Goal: Find specific page/section: Find specific page/section

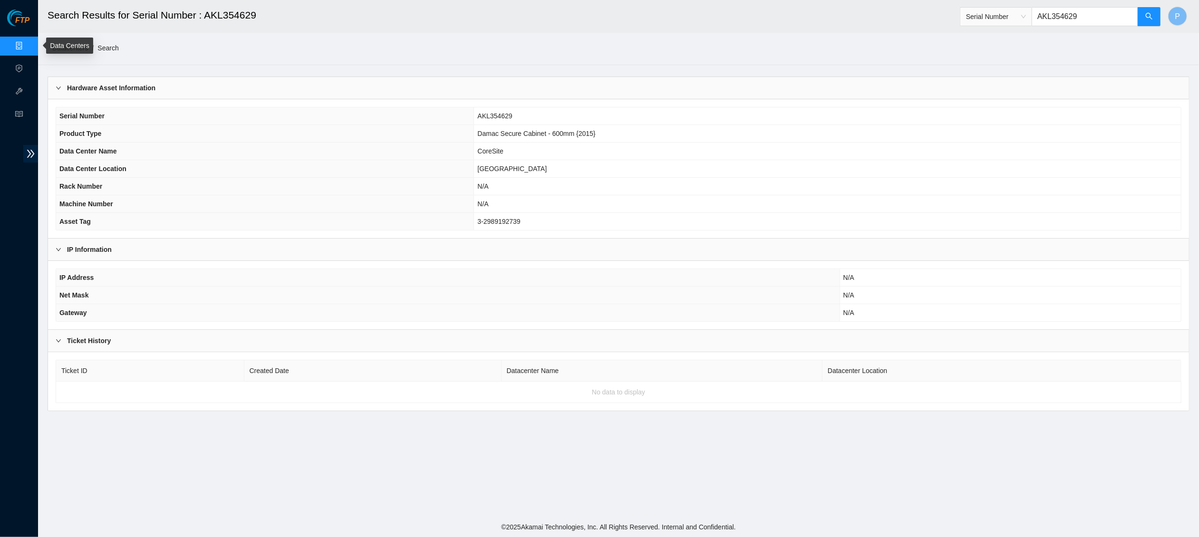
click at [28, 46] on link "Data Centers" at bounding box center [47, 46] width 39 height 8
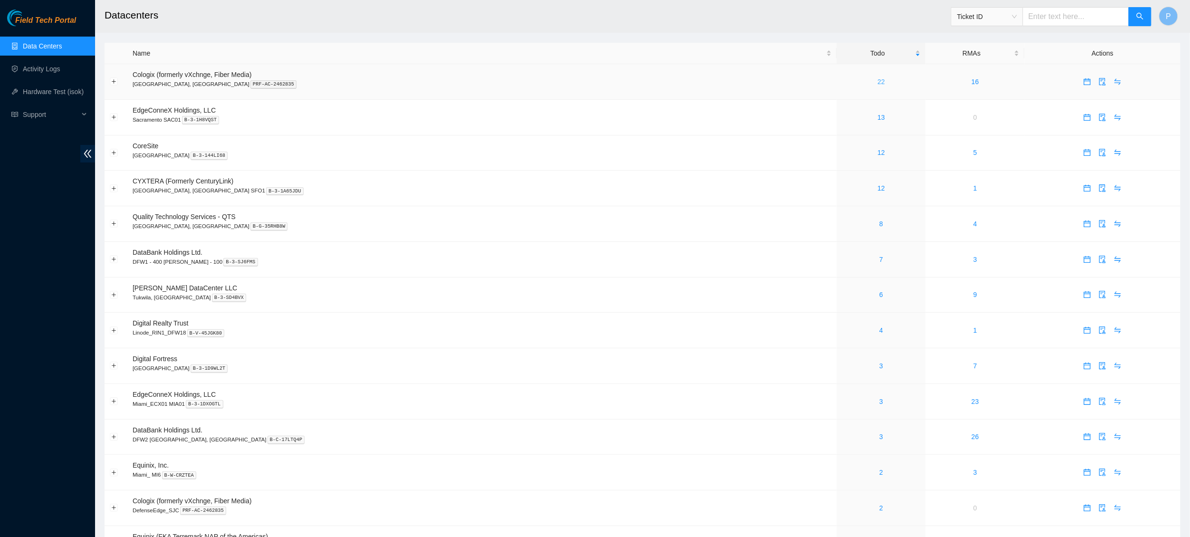
click at [878, 79] on link "22" at bounding box center [882, 82] width 8 height 8
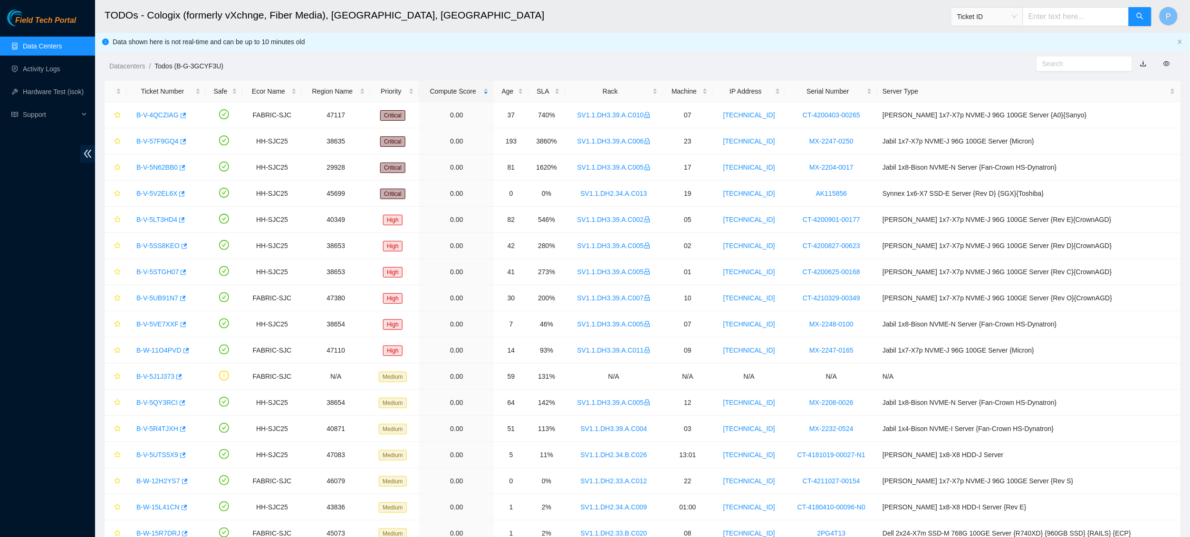
click at [1144, 62] on link "button" at bounding box center [1143, 64] width 7 height 8
click at [53, 45] on link "Data Centers" at bounding box center [42, 46] width 39 height 8
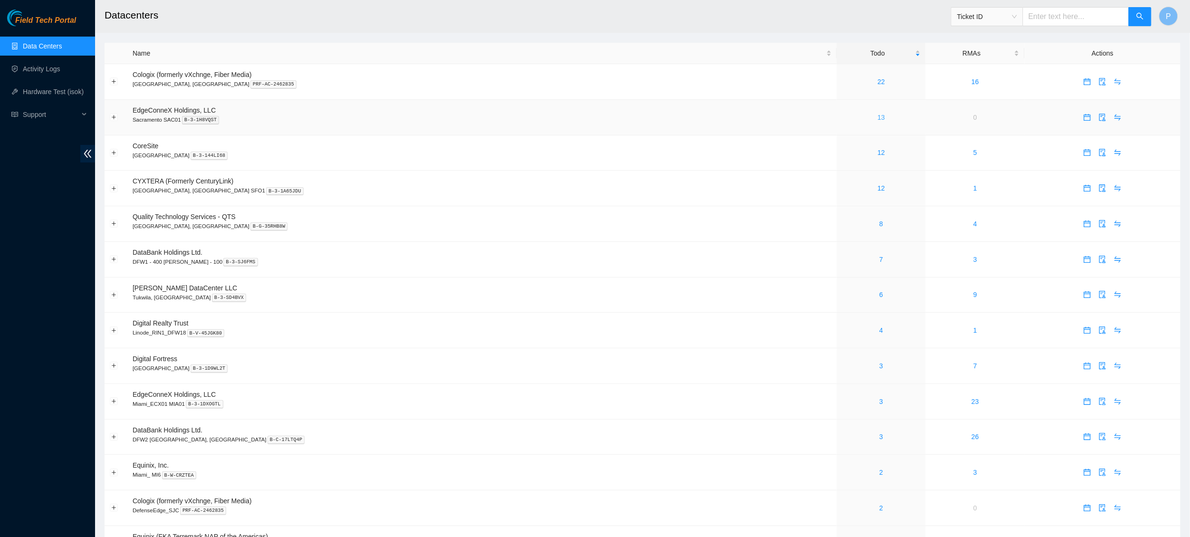
click at [878, 114] on link "13" at bounding box center [882, 118] width 8 height 8
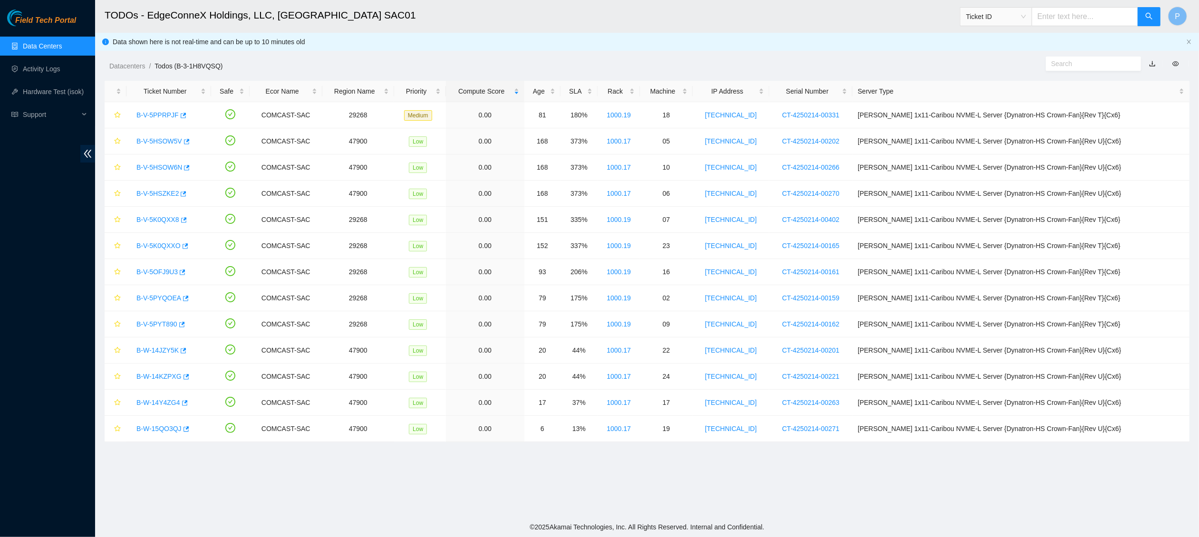
click at [1152, 62] on link "button" at bounding box center [1152, 64] width 7 height 8
click at [49, 43] on link "Data Centers" at bounding box center [42, 46] width 39 height 8
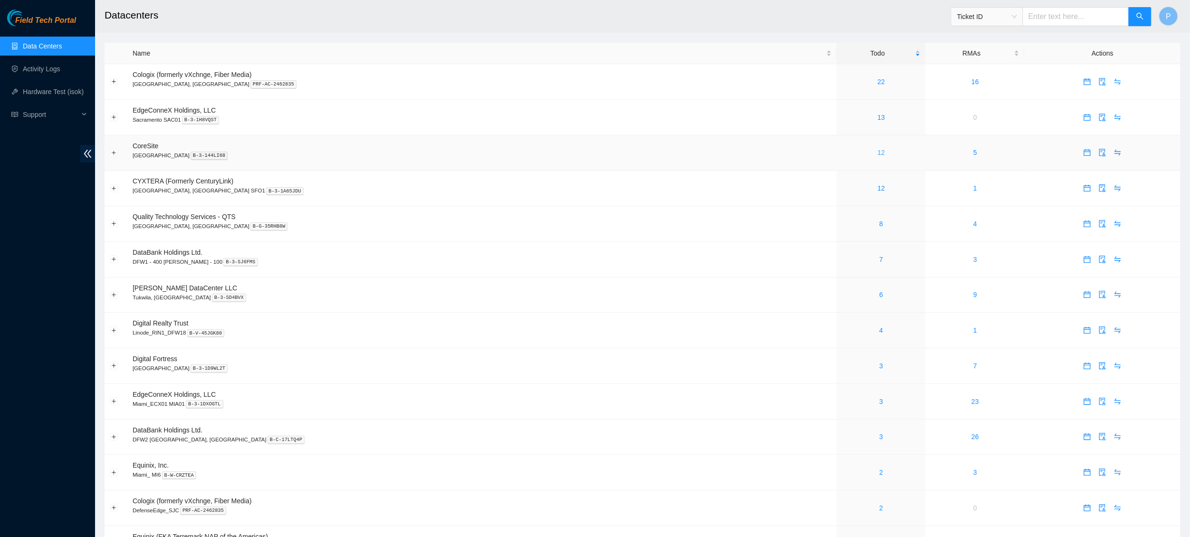
click at [878, 150] on link "12" at bounding box center [882, 153] width 8 height 8
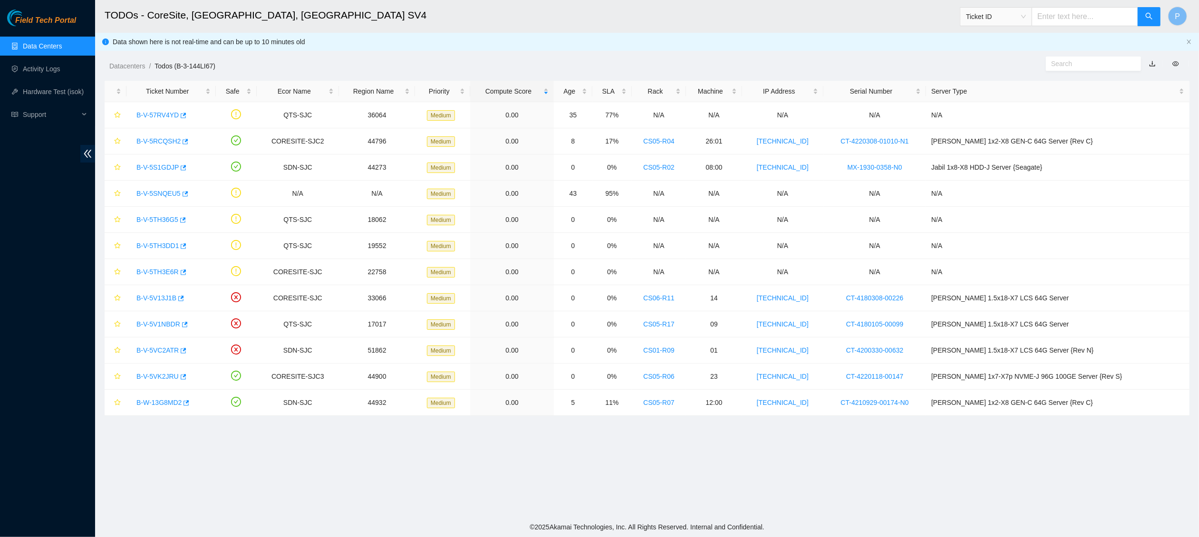
click at [1151, 62] on link "button" at bounding box center [1152, 64] width 7 height 8
drag, startPoint x: 57, startPoint y: 45, endPoint x: 71, endPoint y: 50, distance: 15.5
click at [57, 45] on link "Data Centers" at bounding box center [42, 46] width 39 height 8
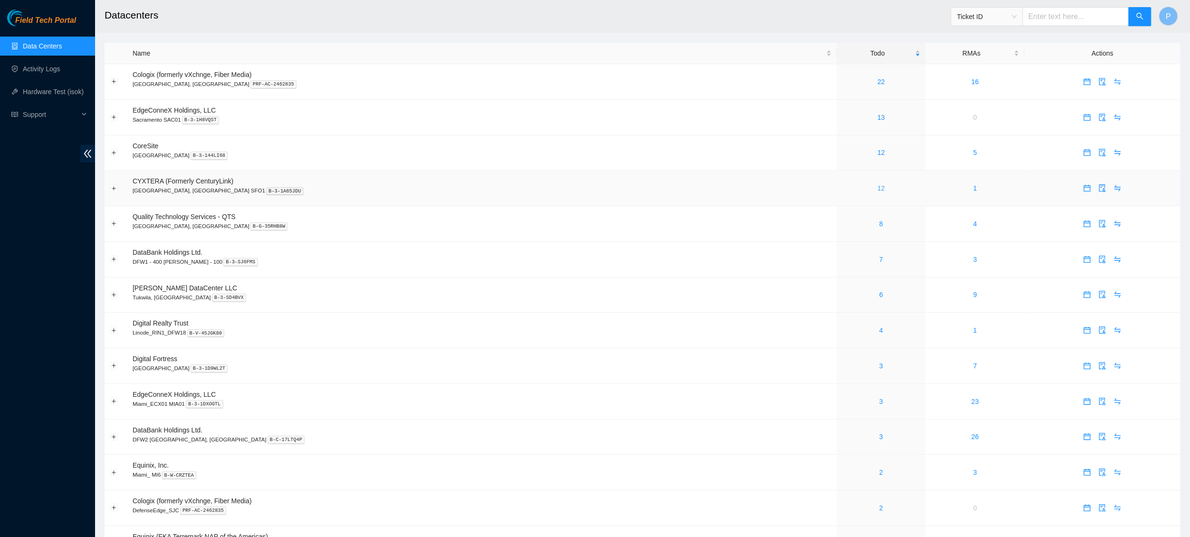
click at [878, 184] on link "12" at bounding box center [882, 188] width 8 height 8
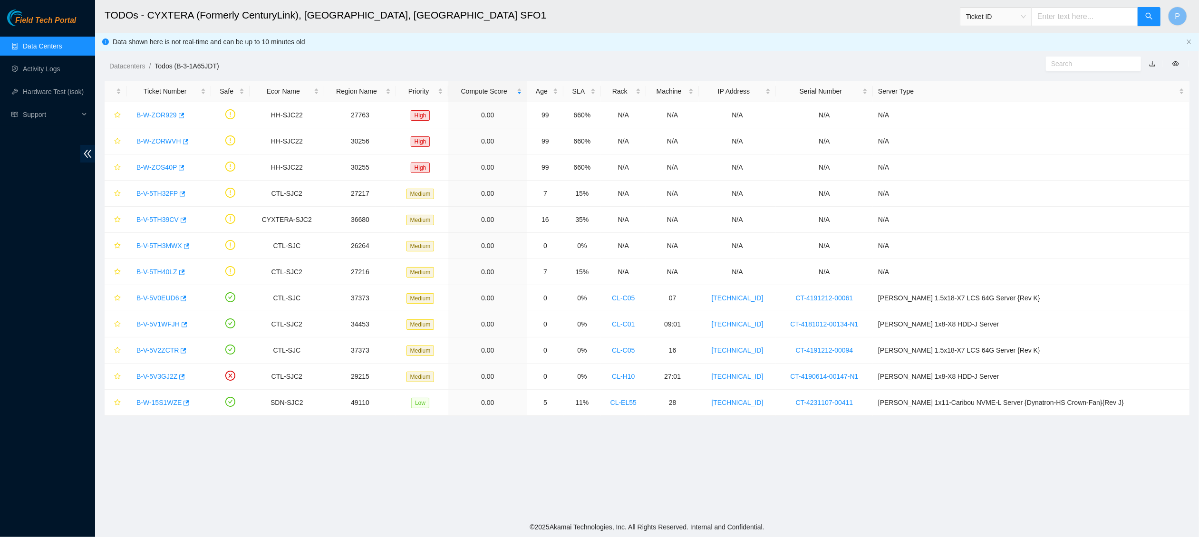
click at [1155, 61] on link "button" at bounding box center [1152, 64] width 7 height 8
click at [54, 42] on link "Data Centers" at bounding box center [42, 46] width 39 height 8
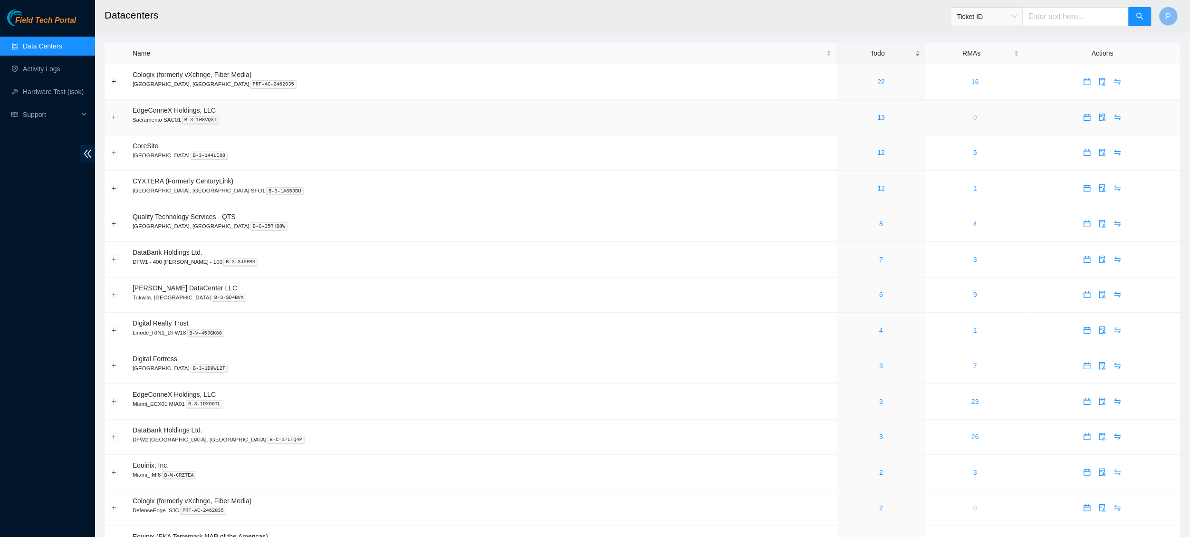
click at [560, 133] on td "EdgeConneX Holdings, LLC Sacramento SAC01 B-3-1H8VQST" at bounding box center [482, 118] width 710 height 36
click at [880, 220] on link "8" at bounding box center [882, 224] width 4 height 8
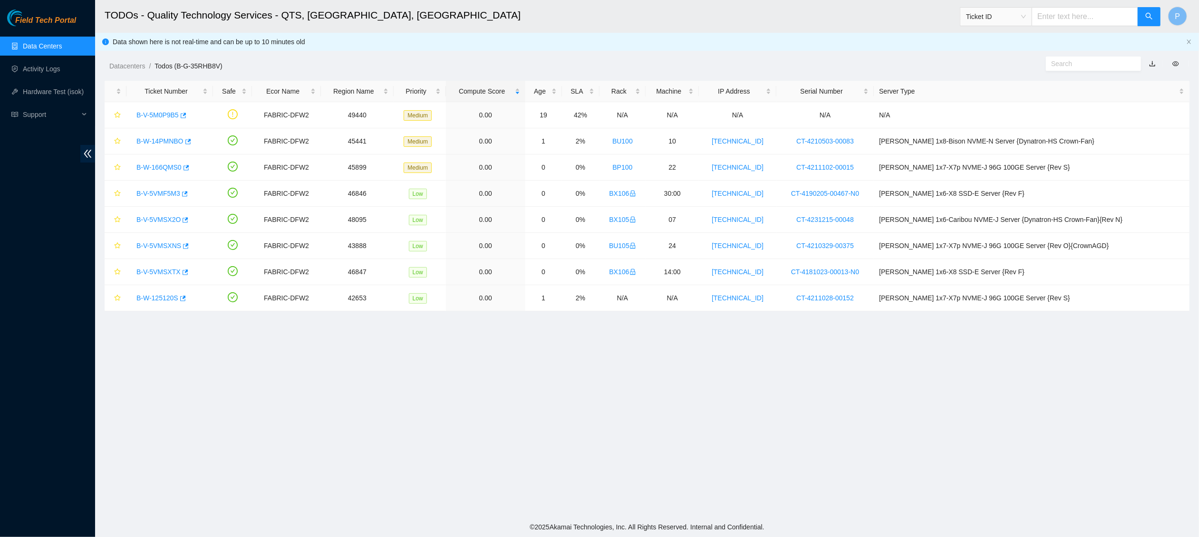
click at [1152, 63] on link "button" at bounding box center [1152, 64] width 7 height 8
click at [60, 46] on link "Data Centers" at bounding box center [42, 46] width 39 height 8
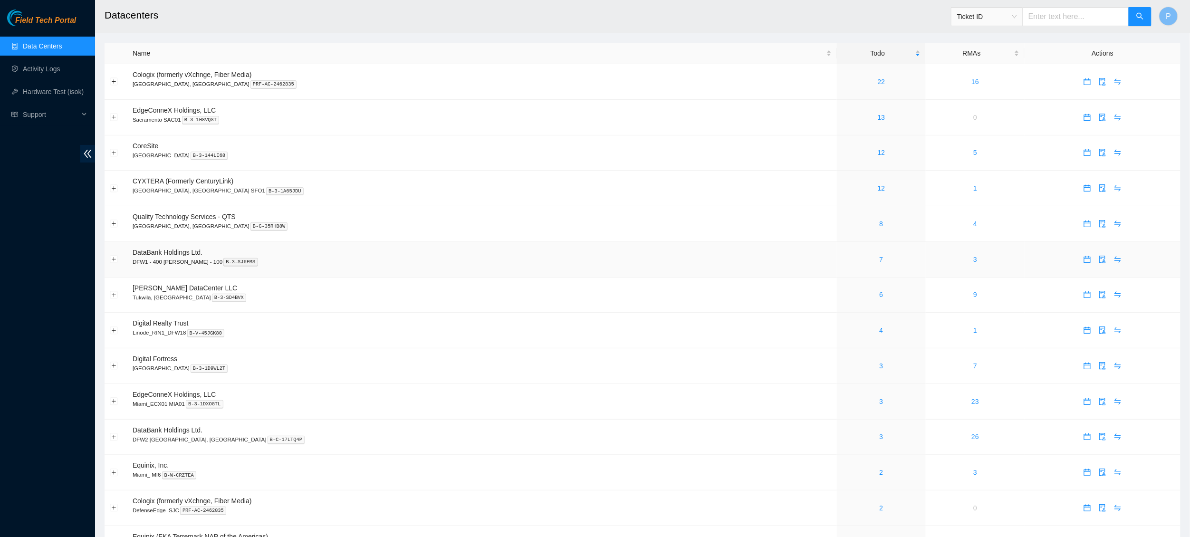
click at [837, 249] on td "7" at bounding box center [881, 260] width 89 height 36
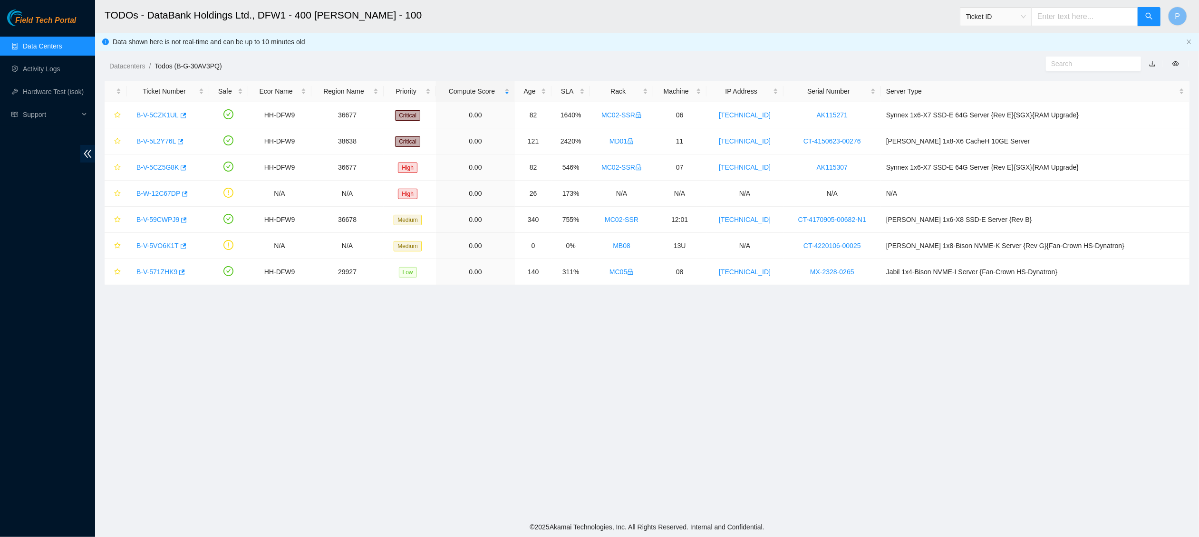
click at [1152, 64] on link "button" at bounding box center [1152, 64] width 7 height 8
click at [45, 50] on link "Data Centers" at bounding box center [42, 46] width 39 height 8
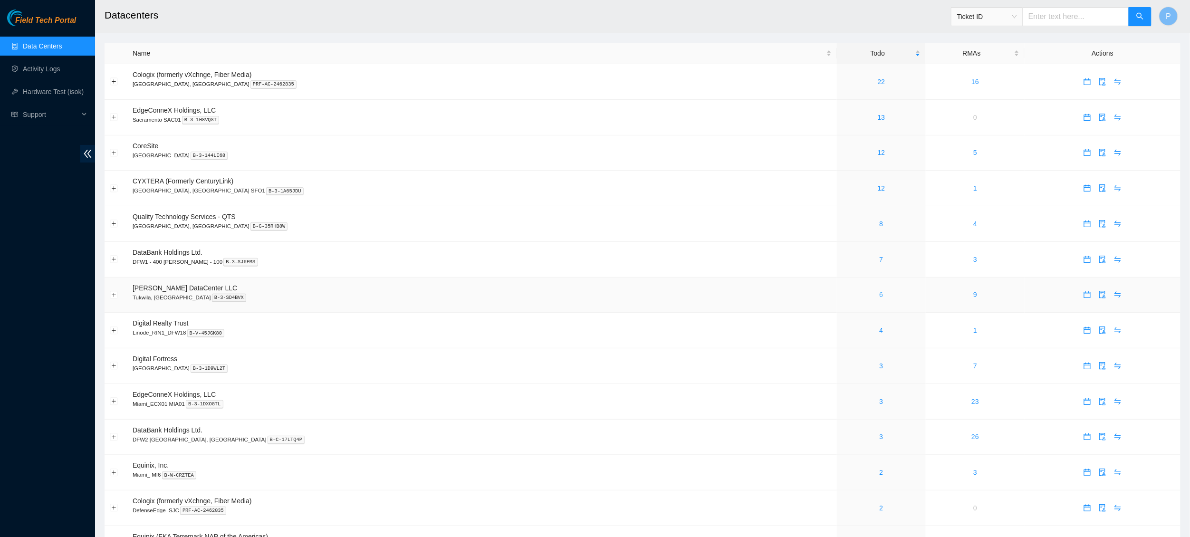
click at [880, 291] on link "6" at bounding box center [882, 295] width 4 height 8
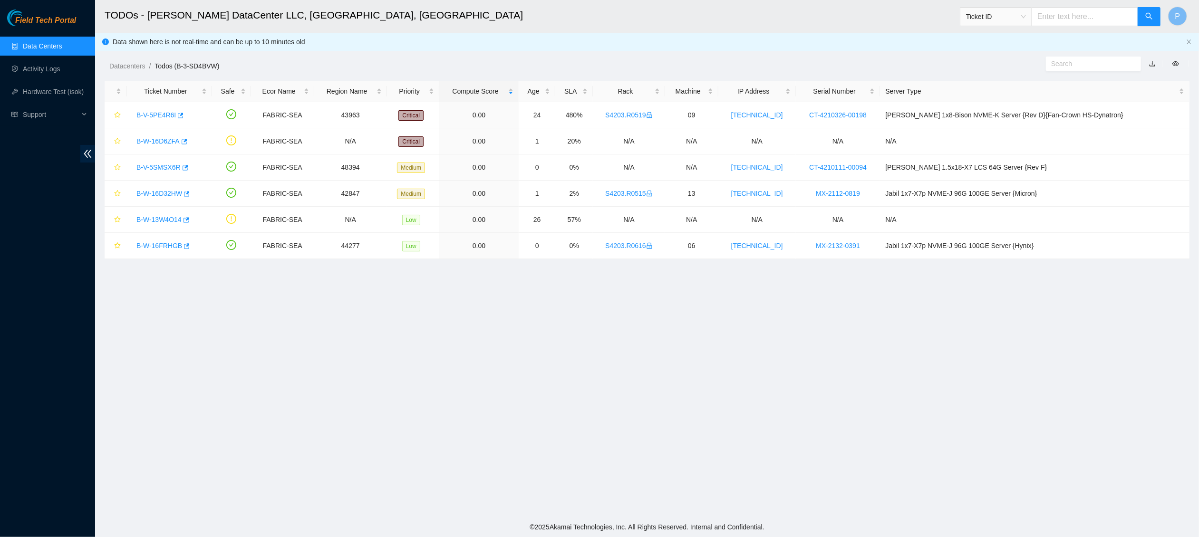
click at [1152, 64] on link "button" at bounding box center [1152, 64] width 7 height 8
click at [56, 42] on link "Data Centers" at bounding box center [42, 46] width 39 height 8
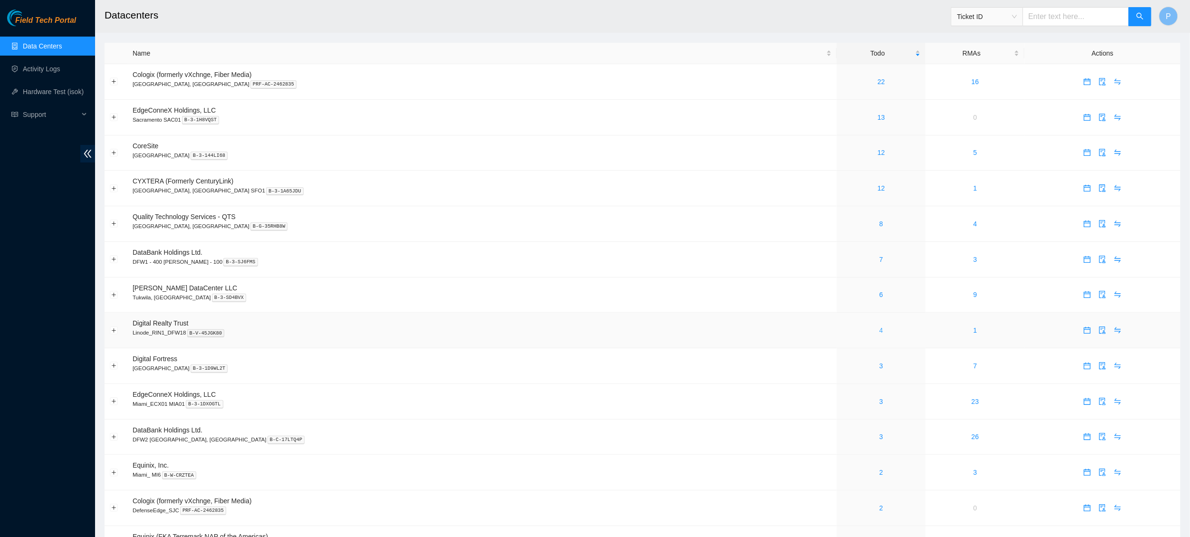
click at [880, 326] on link "4" at bounding box center [882, 330] width 4 height 8
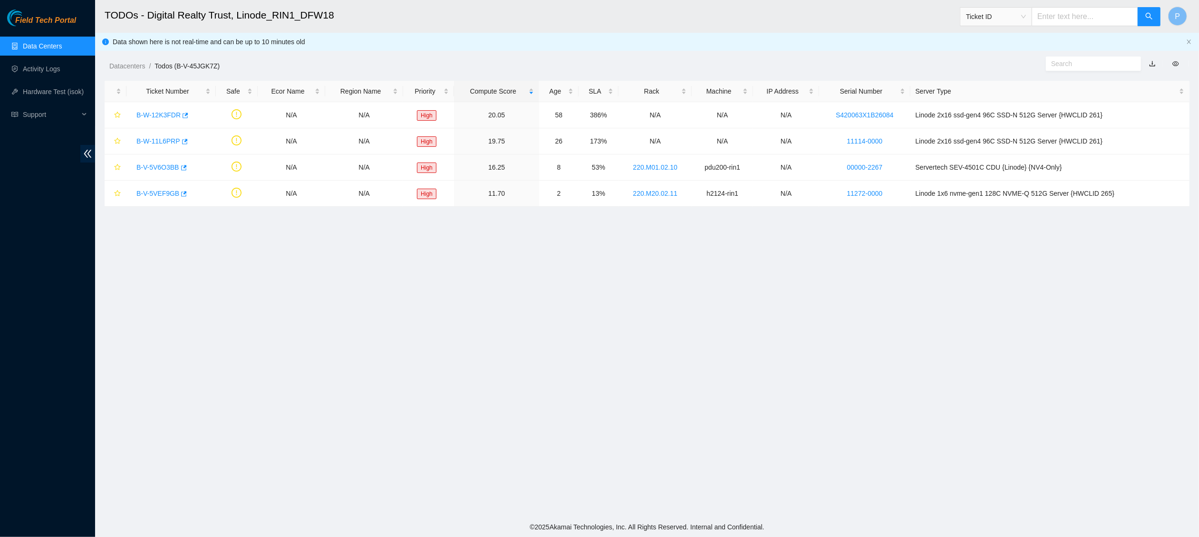
click at [1152, 65] on link "button" at bounding box center [1152, 64] width 7 height 8
click at [43, 50] on link "Data Centers" at bounding box center [42, 46] width 39 height 8
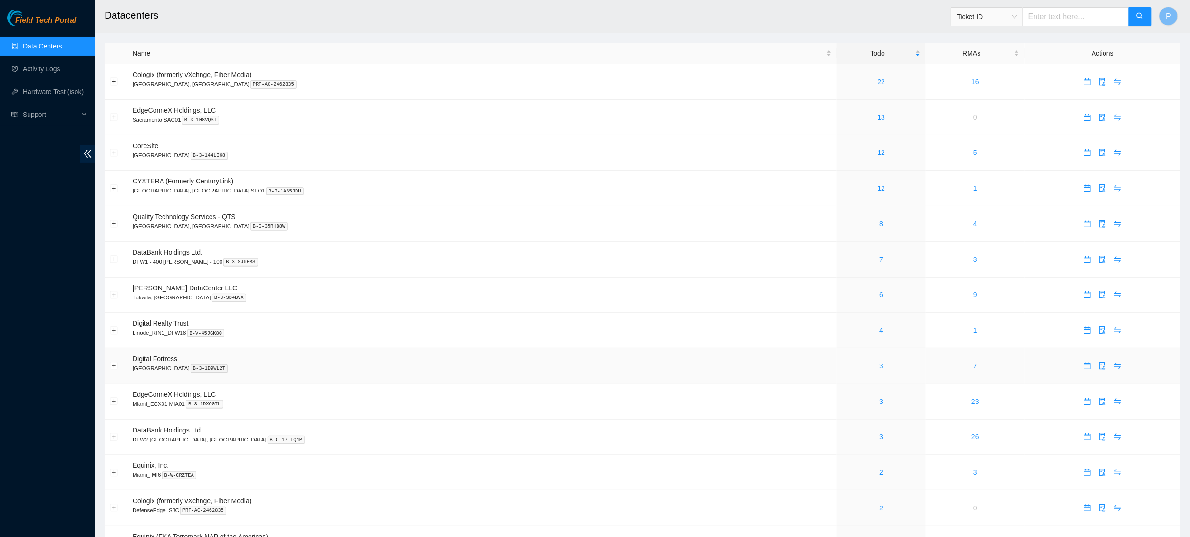
click at [880, 362] on link "3" at bounding box center [882, 366] width 4 height 8
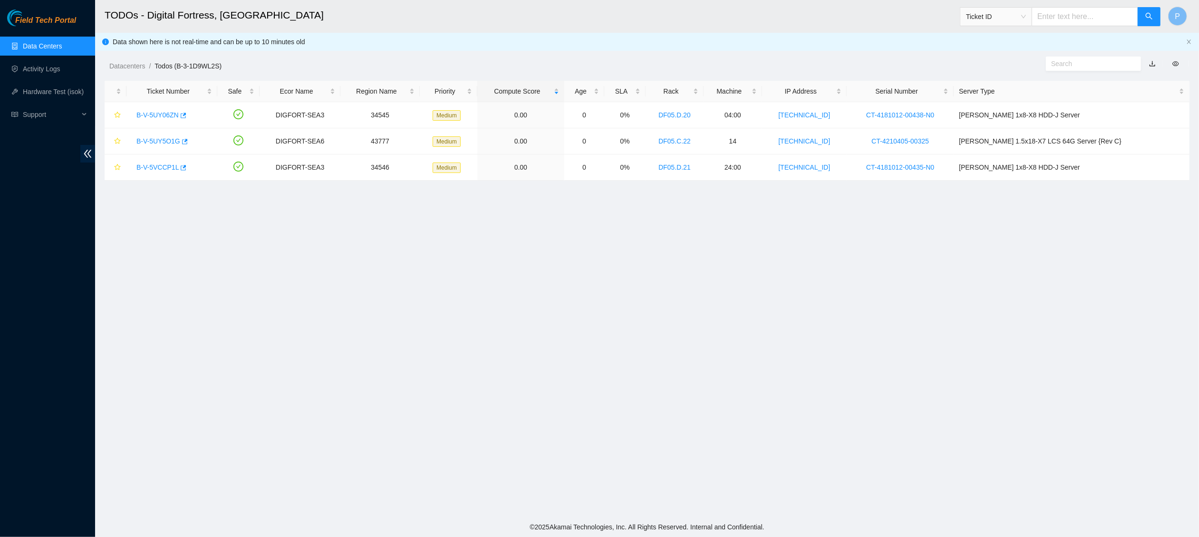
click at [1152, 61] on link "button" at bounding box center [1152, 64] width 7 height 8
click at [52, 46] on link "Data Centers" at bounding box center [42, 46] width 39 height 8
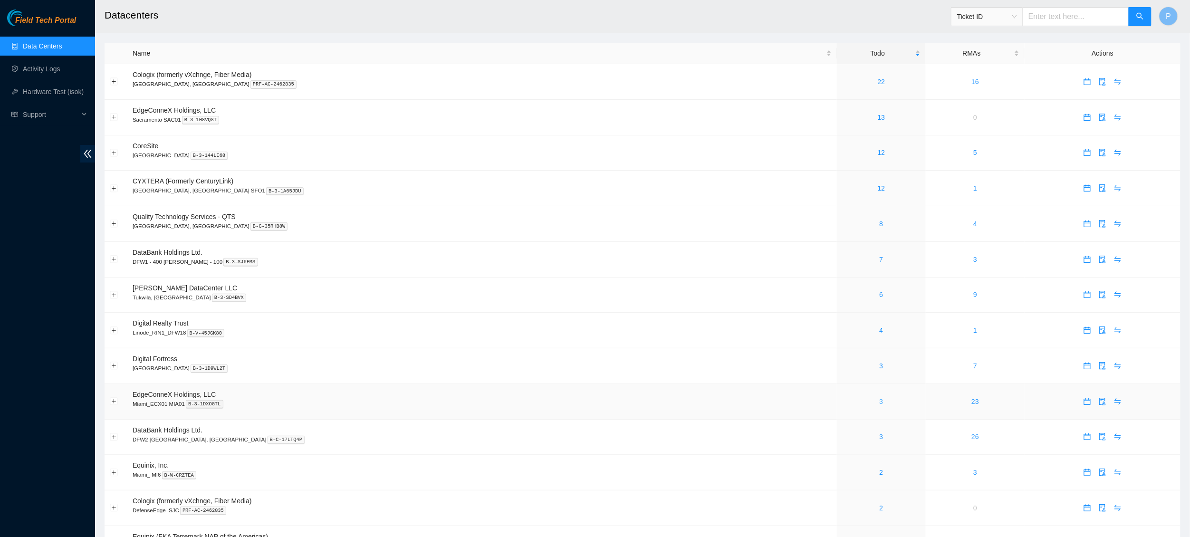
click at [880, 398] on link "3" at bounding box center [882, 402] width 4 height 8
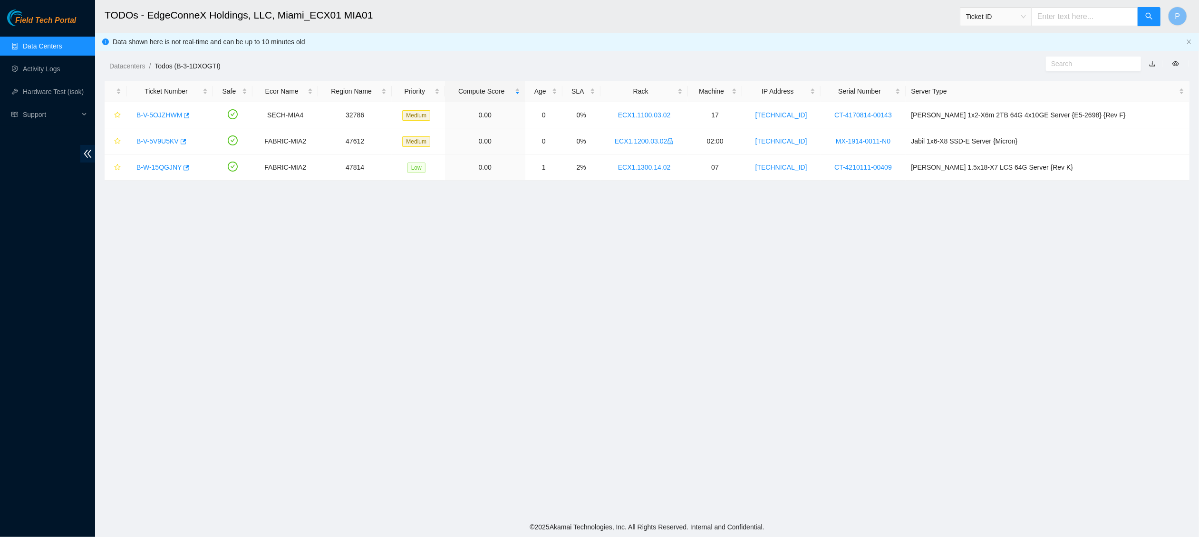
click at [1151, 62] on link "button" at bounding box center [1152, 64] width 7 height 8
click at [1189, 39] on icon "close" at bounding box center [1189, 42] width 6 height 6
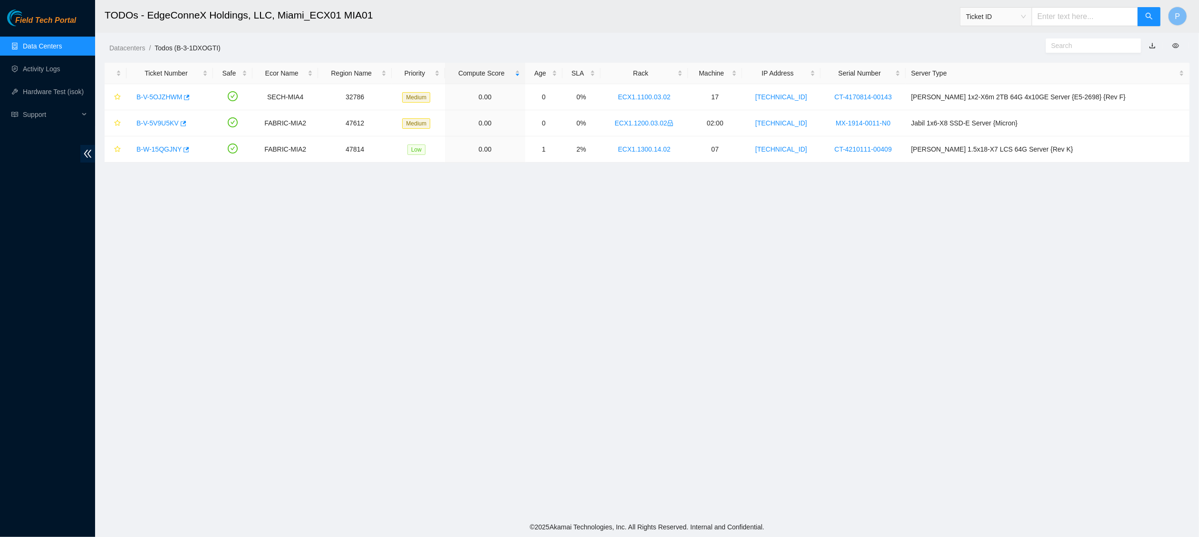
click at [42, 43] on link "Data Centers" at bounding box center [42, 46] width 39 height 8
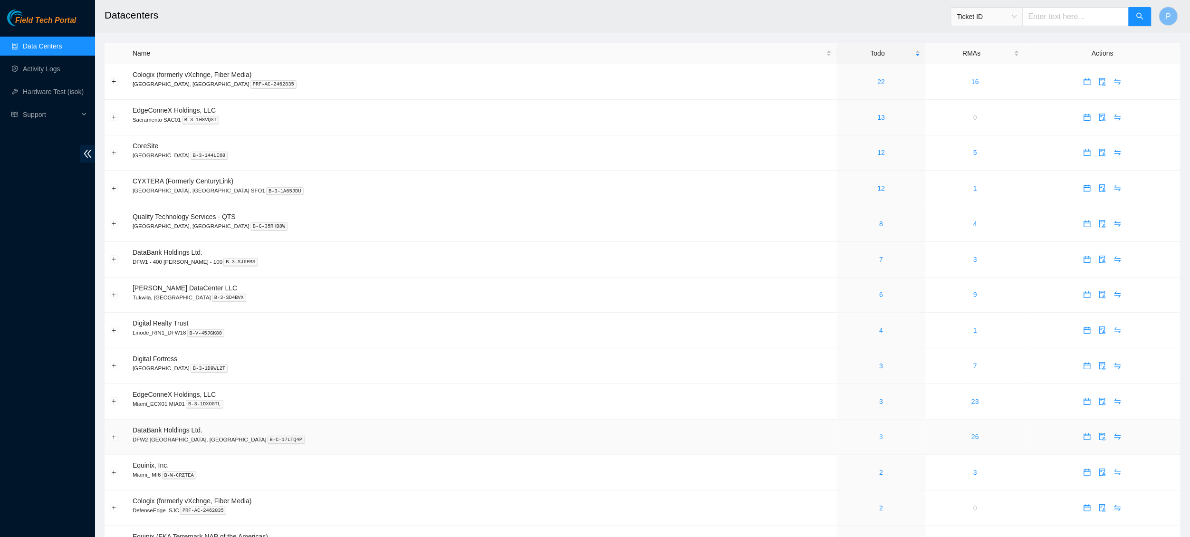
click at [880, 433] on link "3" at bounding box center [882, 437] width 4 height 8
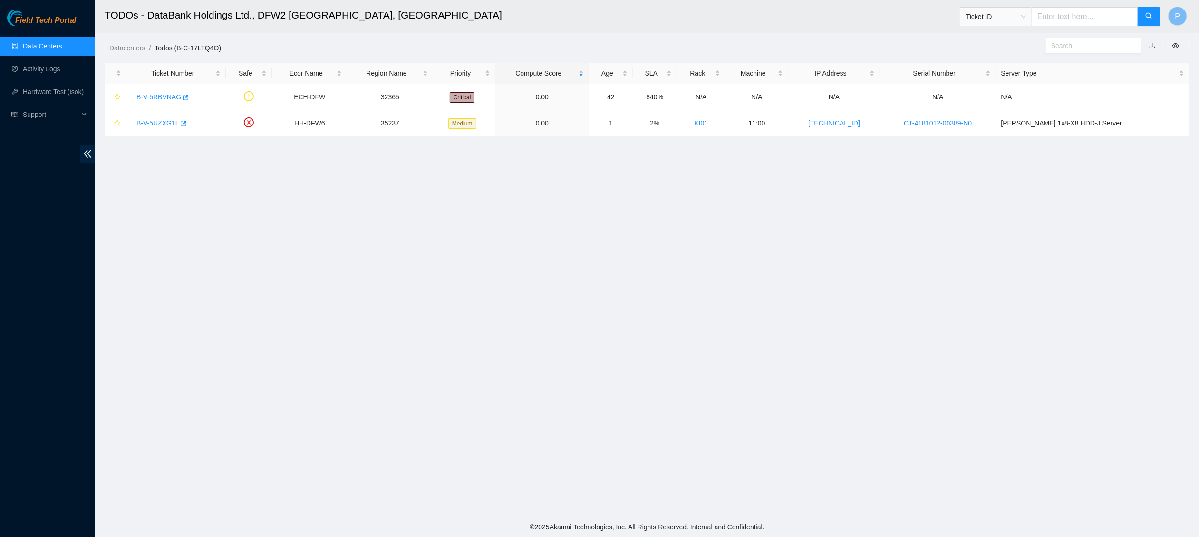
click at [1152, 44] on link "button" at bounding box center [1152, 46] width 7 height 8
click at [29, 46] on link "Data Centers" at bounding box center [42, 46] width 39 height 8
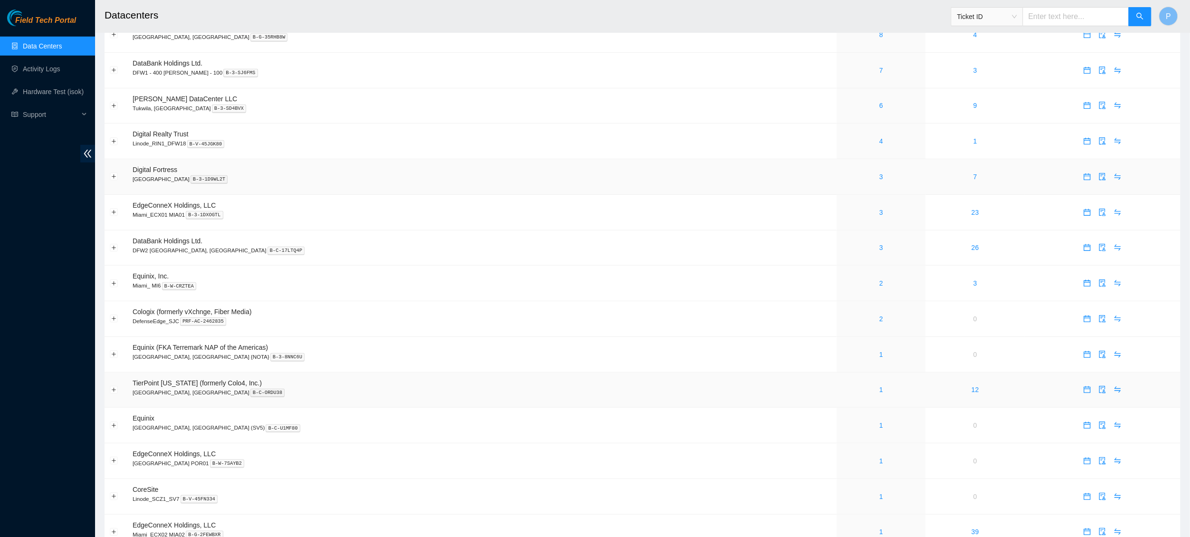
scroll to position [186, 0]
click at [581, 165] on td "Digital Fortress Seattle B-3-1D9WL2T" at bounding box center [482, 180] width 710 height 36
click at [842, 281] on div "2" at bounding box center [881, 286] width 78 height 10
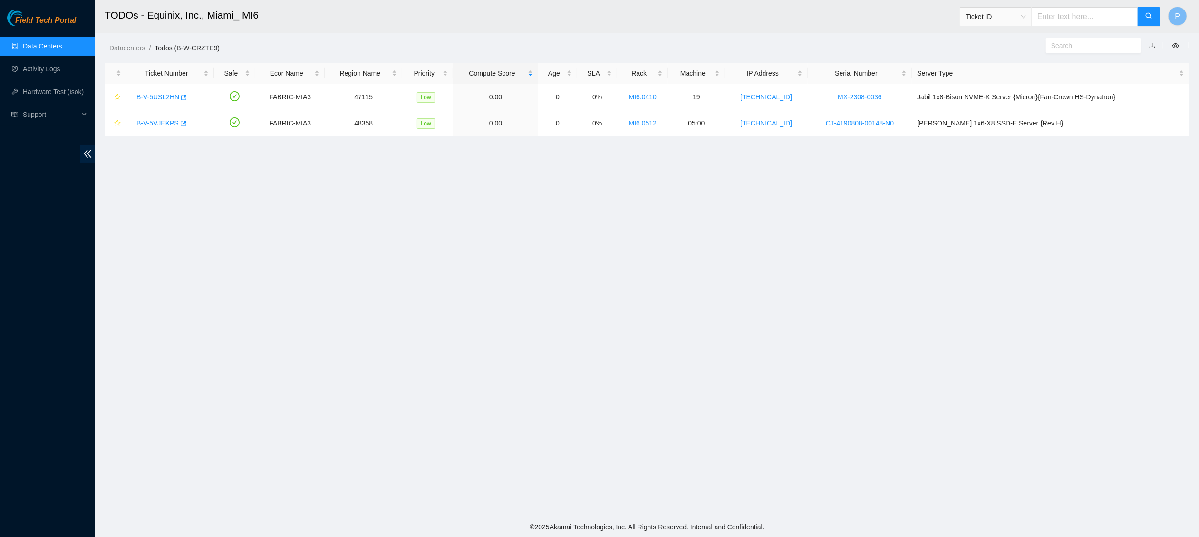
click at [1152, 47] on link "button" at bounding box center [1152, 46] width 7 height 8
click at [51, 43] on link "Data Centers" at bounding box center [42, 46] width 39 height 8
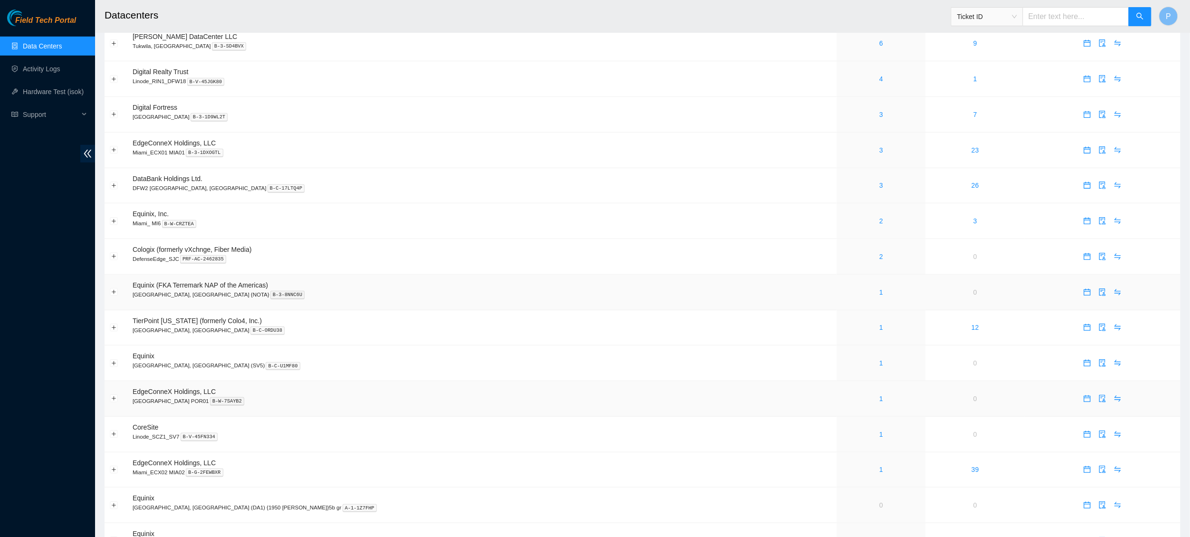
scroll to position [243, 0]
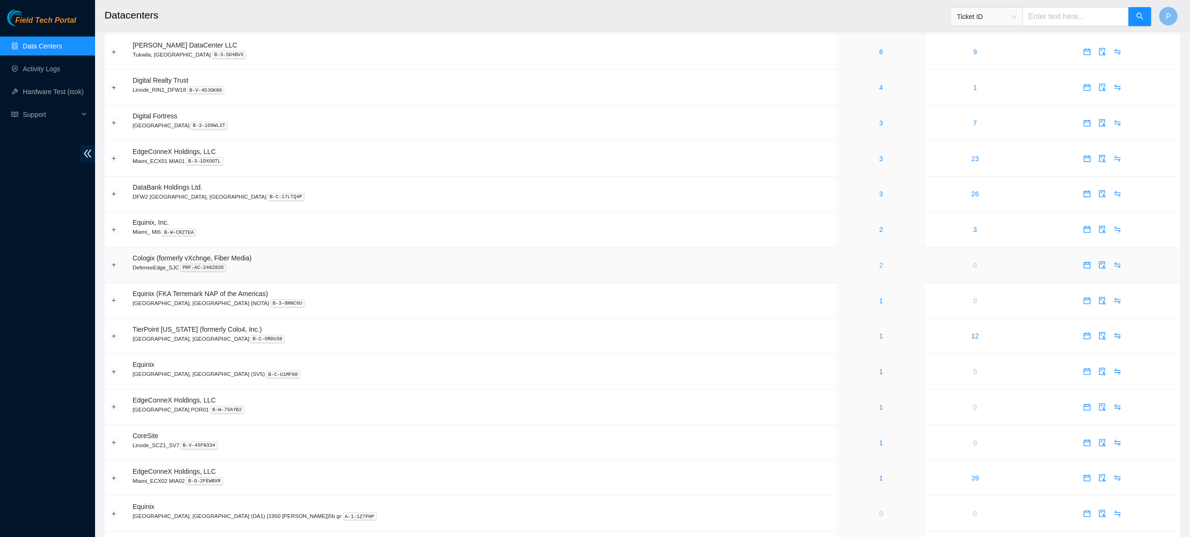
click at [880, 261] on link "2" at bounding box center [882, 265] width 4 height 8
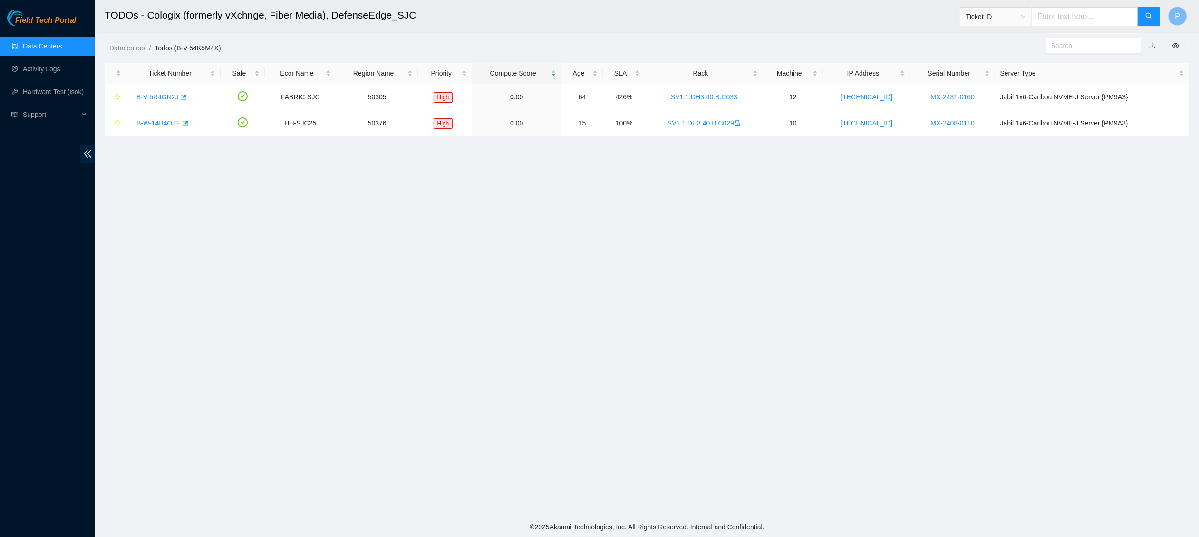
click at [23, 43] on link "Data Centers" at bounding box center [42, 46] width 39 height 8
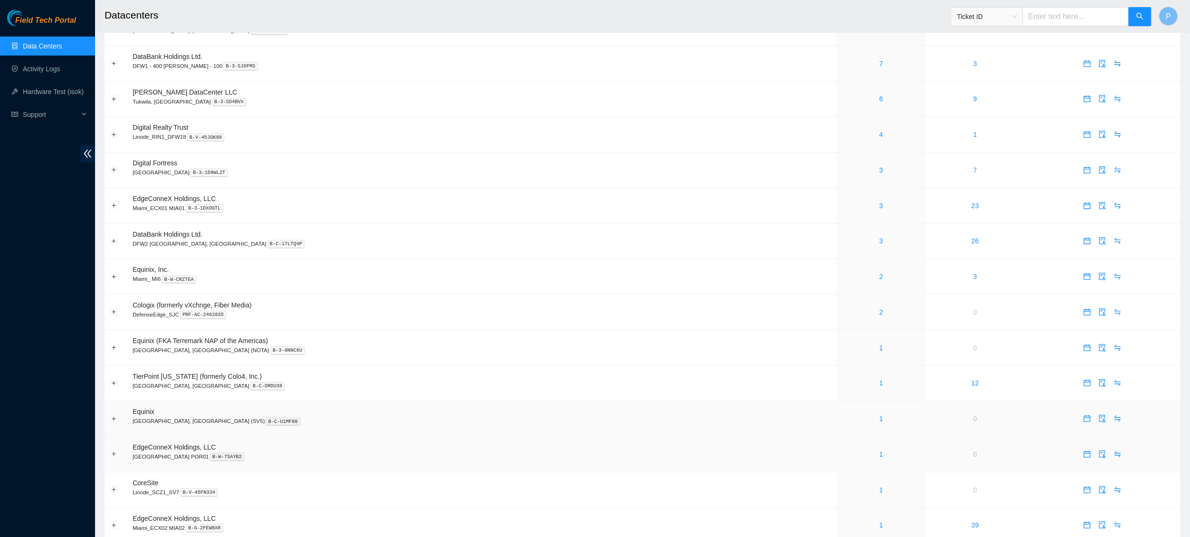
scroll to position [205, 0]
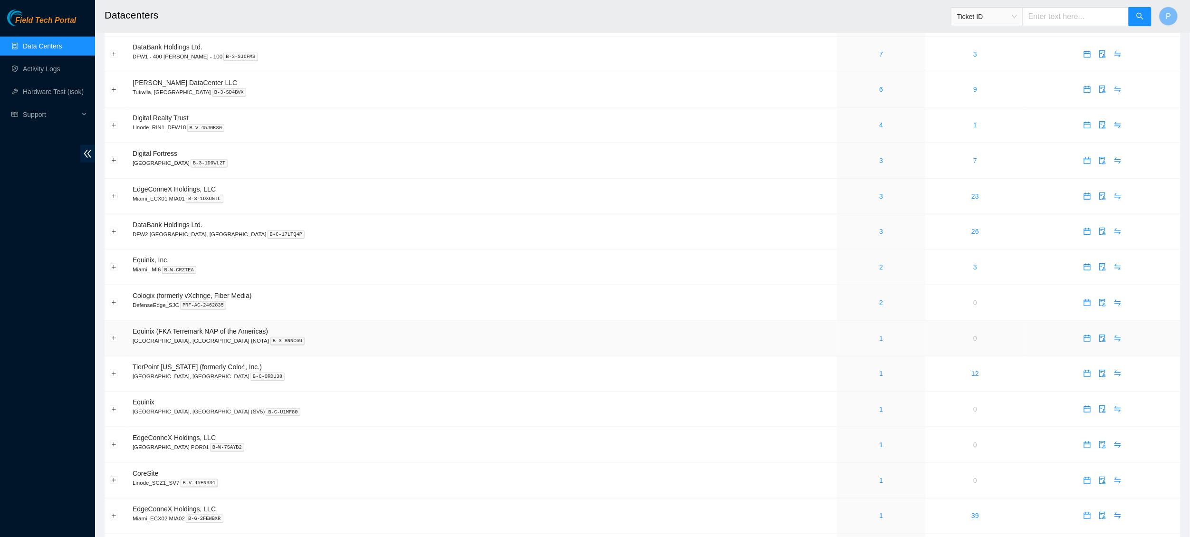
click at [880, 335] on link "1" at bounding box center [882, 339] width 4 height 8
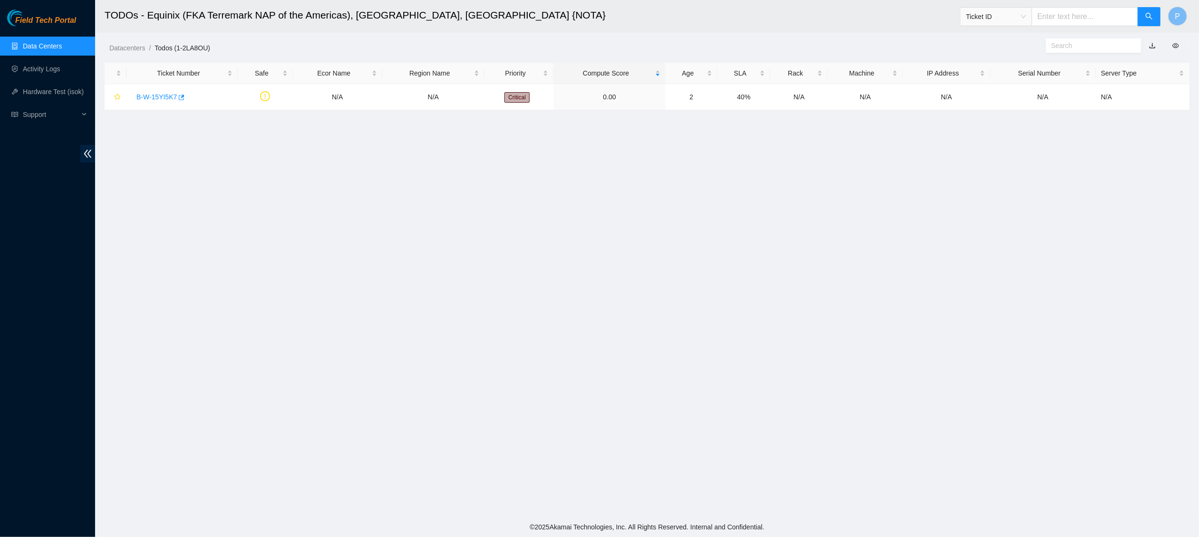
click at [1155, 42] on link "button" at bounding box center [1152, 46] width 7 height 8
click at [51, 43] on link "Data Centers" at bounding box center [42, 46] width 39 height 8
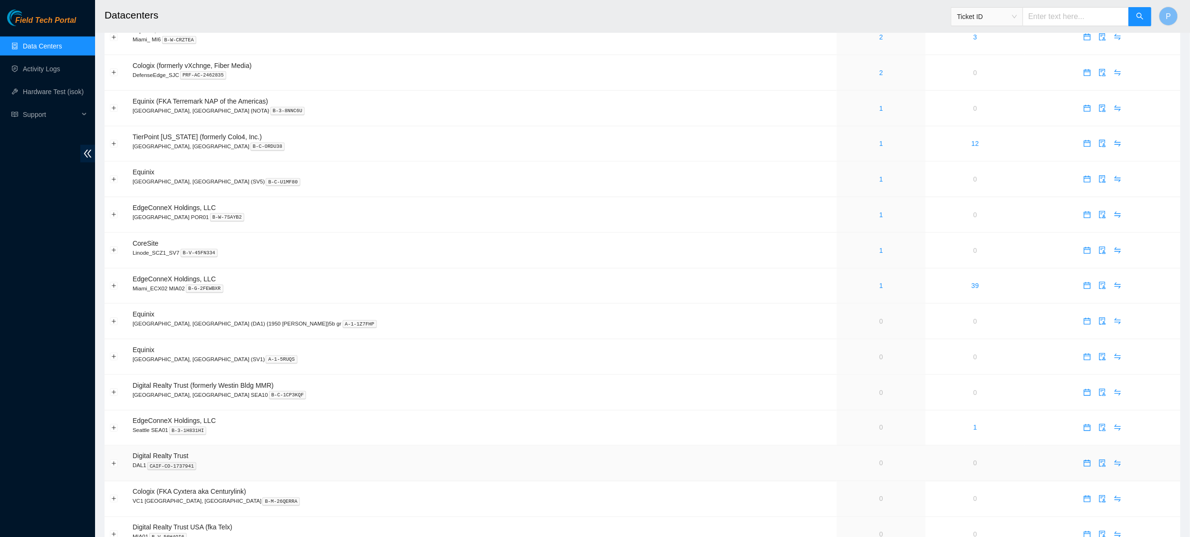
scroll to position [463, 0]
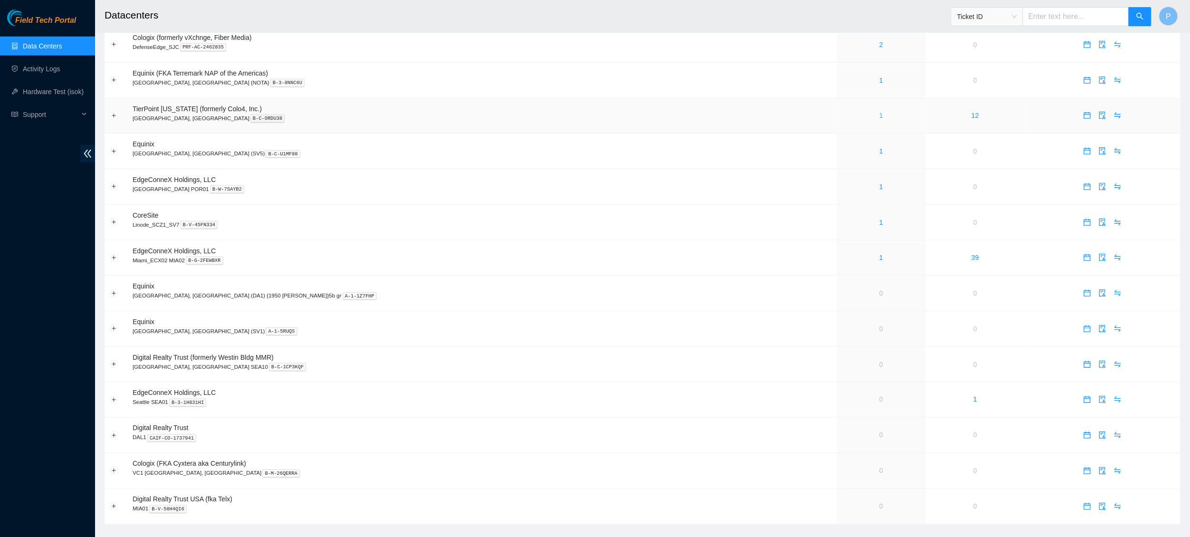
click at [880, 112] on link "1" at bounding box center [882, 116] width 4 height 8
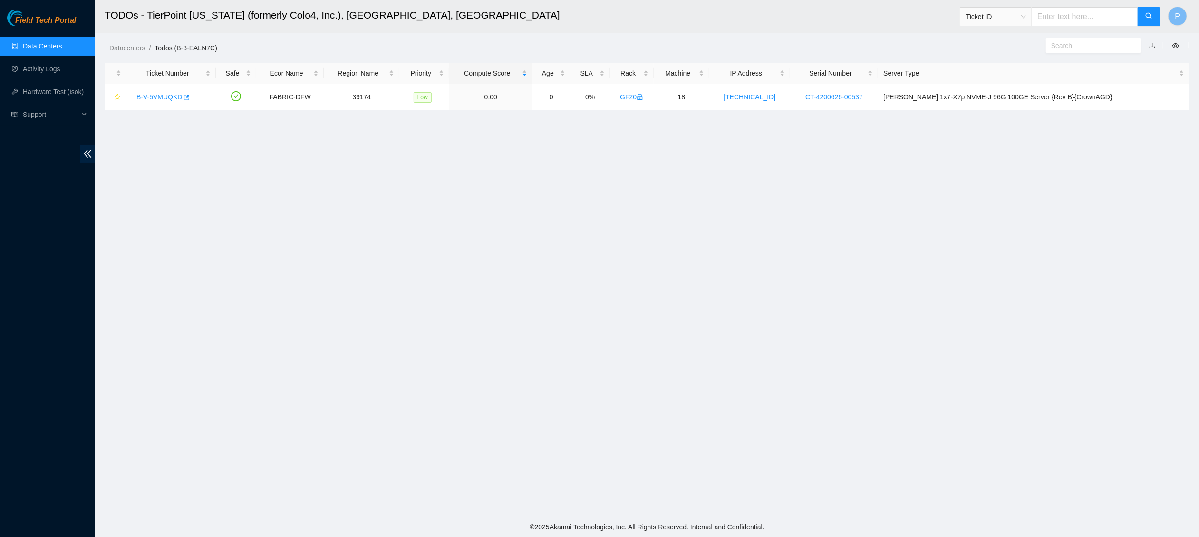
click at [1150, 46] on link "button" at bounding box center [1152, 46] width 7 height 8
click at [62, 47] on link "Data Centers" at bounding box center [42, 46] width 39 height 8
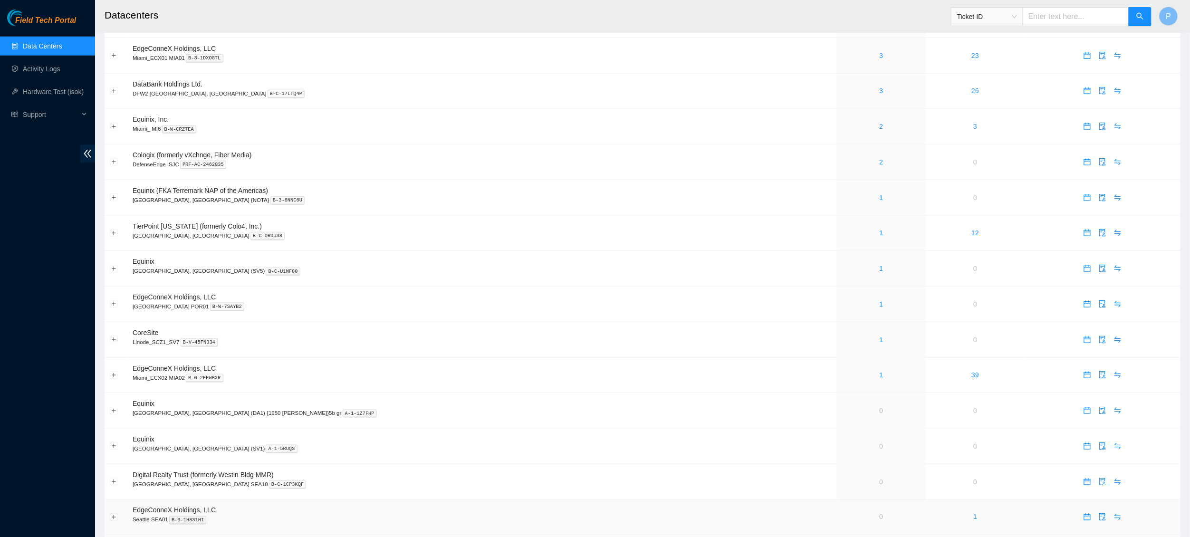
scroll to position [463, 0]
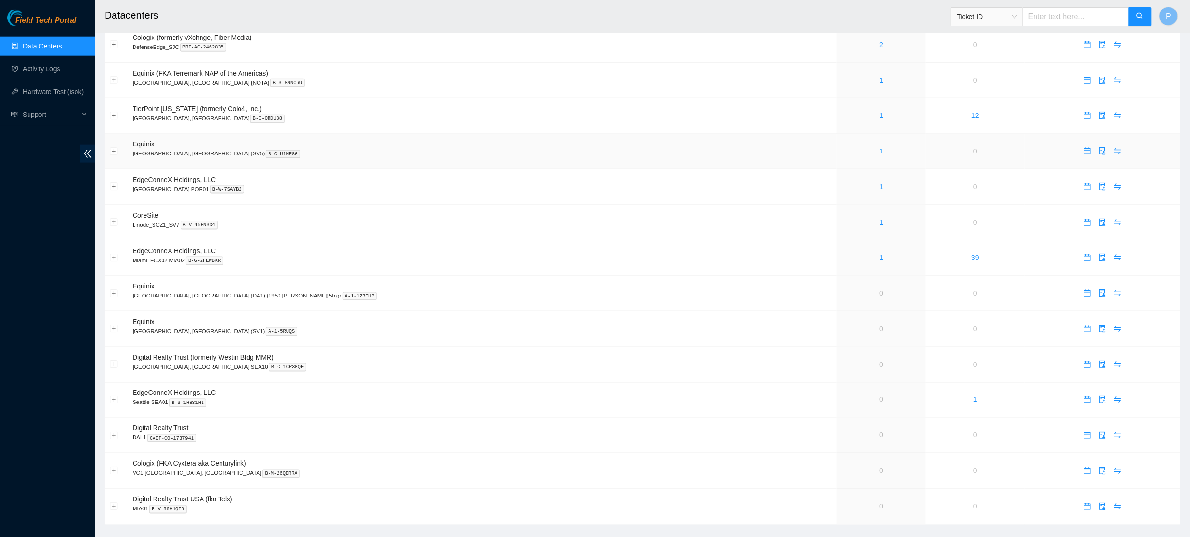
click at [880, 147] on link "1" at bounding box center [882, 151] width 4 height 8
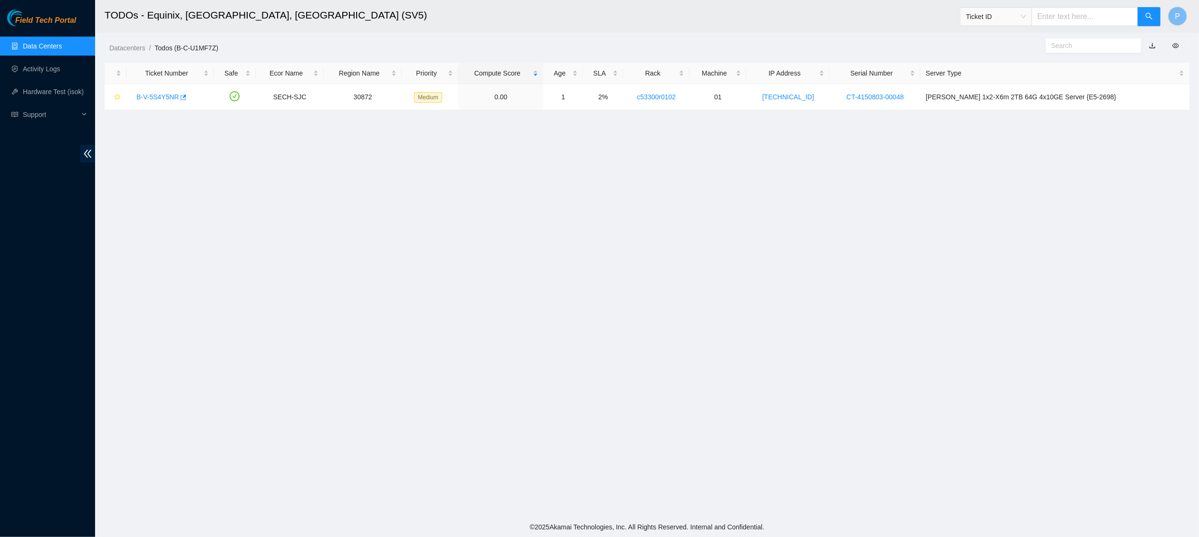
click at [1149, 46] on link "button" at bounding box center [1152, 46] width 7 height 8
click at [23, 45] on link "Data Centers" at bounding box center [42, 46] width 39 height 8
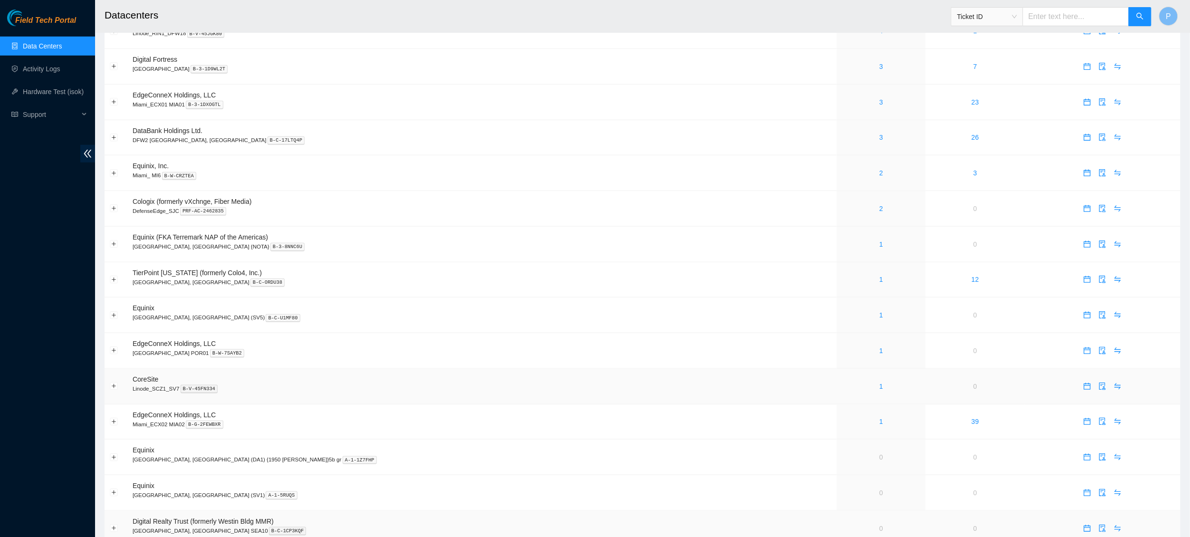
scroll to position [448, 0]
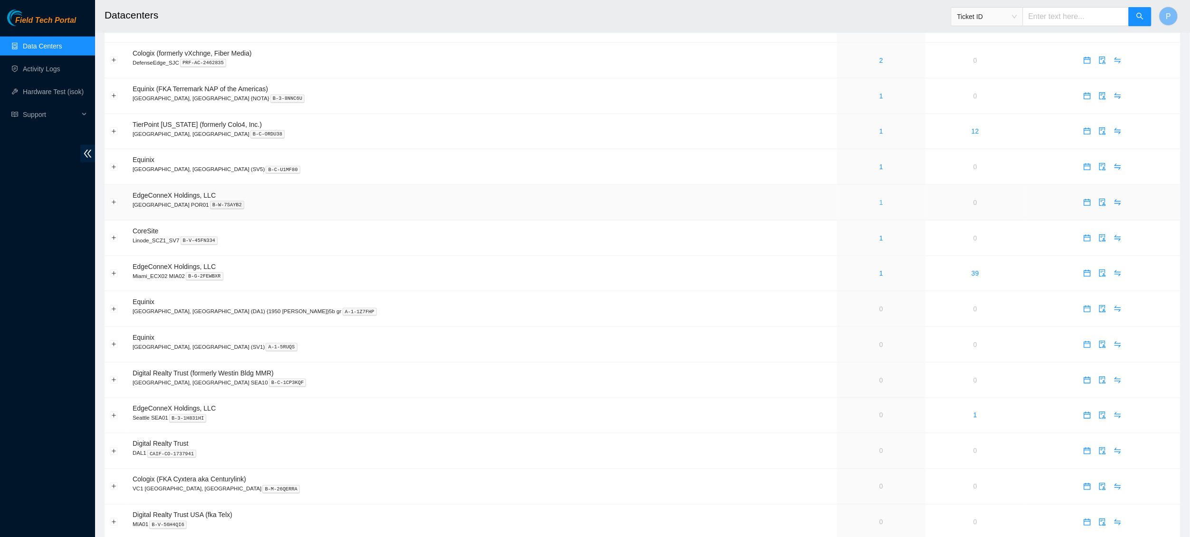
click at [880, 199] on link "1" at bounding box center [882, 203] width 4 height 8
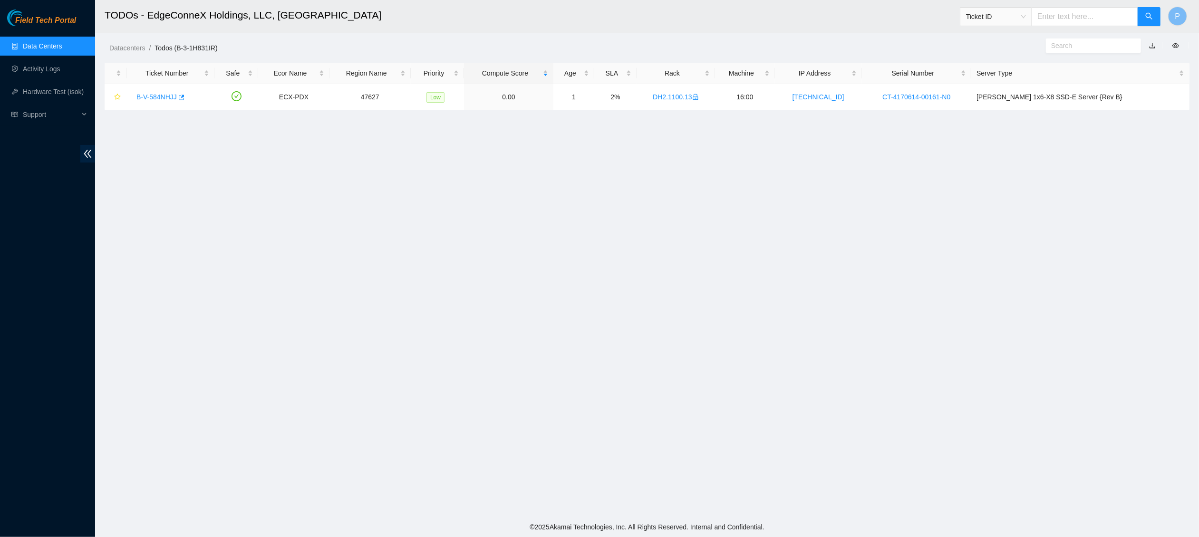
click at [1154, 45] on link "button" at bounding box center [1152, 46] width 7 height 8
click at [62, 48] on link "Data Centers" at bounding box center [42, 46] width 39 height 8
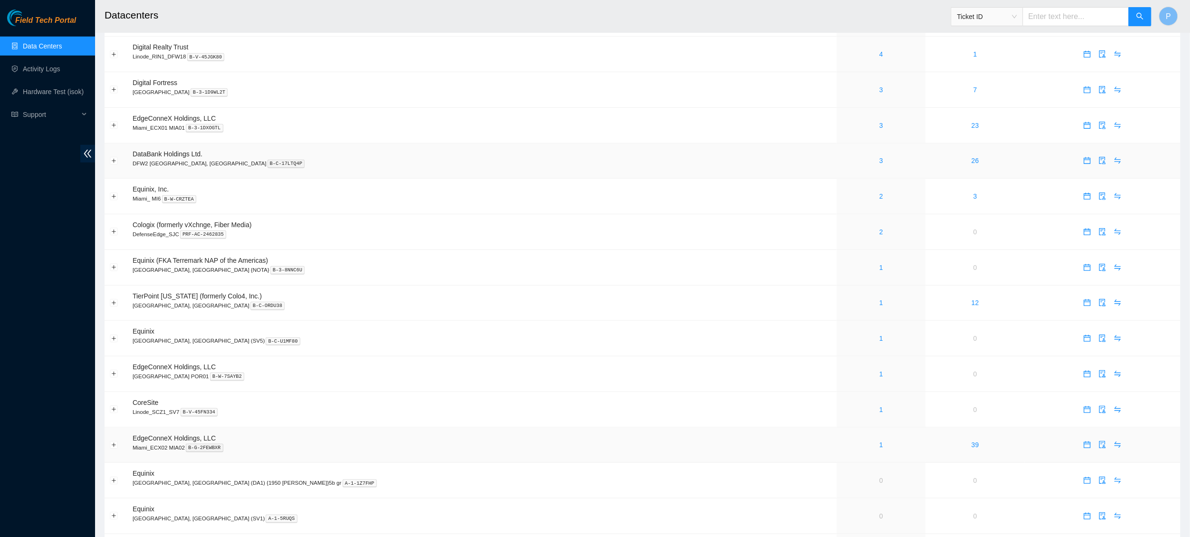
scroll to position [305, 0]
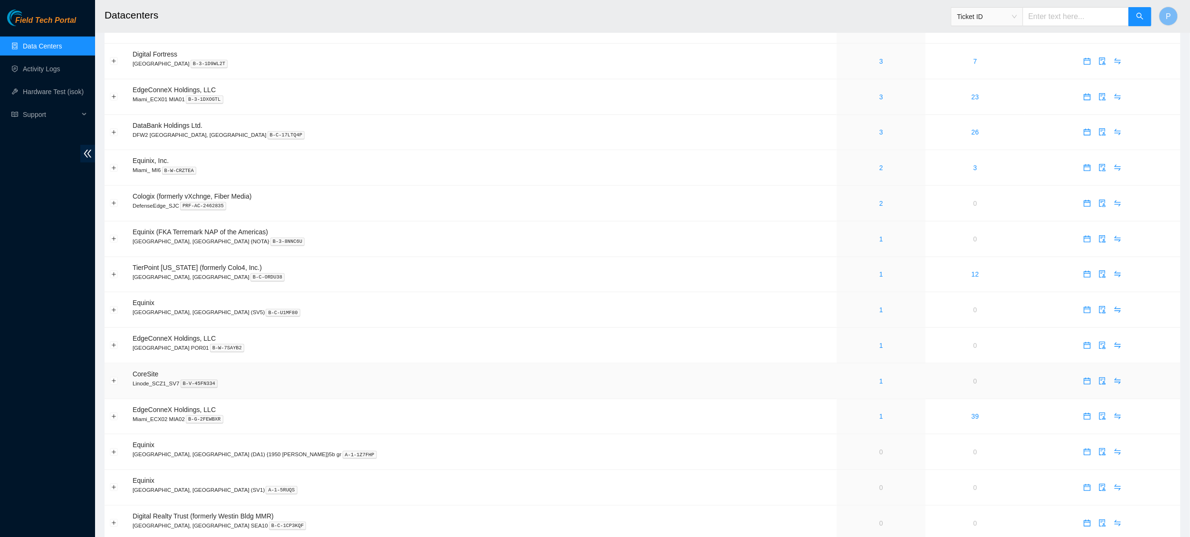
click at [842, 376] on div "1" at bounding box center [881, 381] width 78 height 10
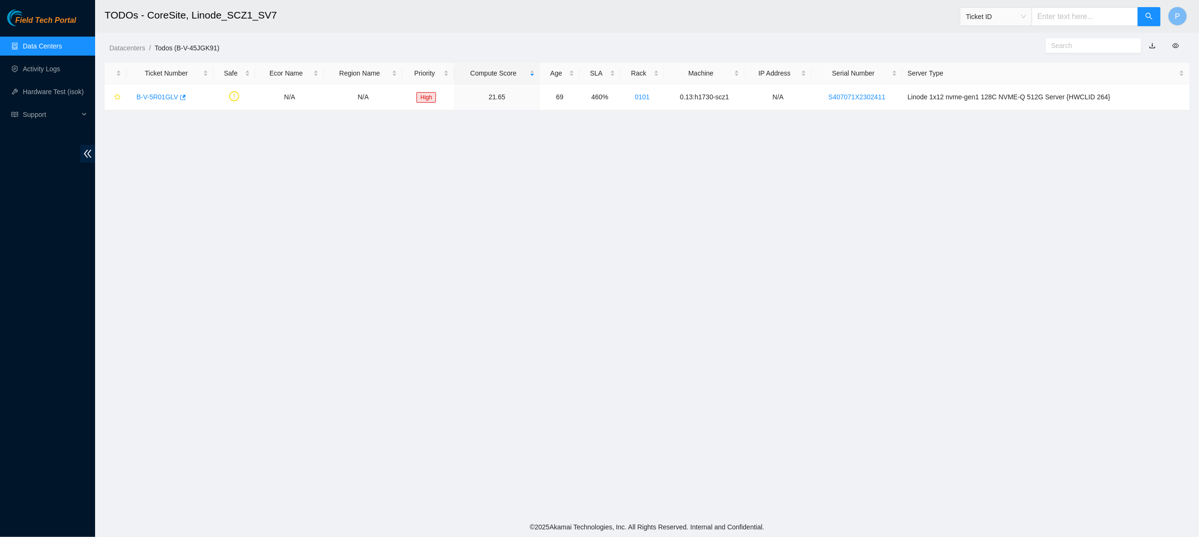
click at [1152, 46] on link "button" at bounding box center [1152, 46] width 7 height 8
click at [45, 50] on link "Data Centers" at bounding box center [42, 46] width 39 height 8
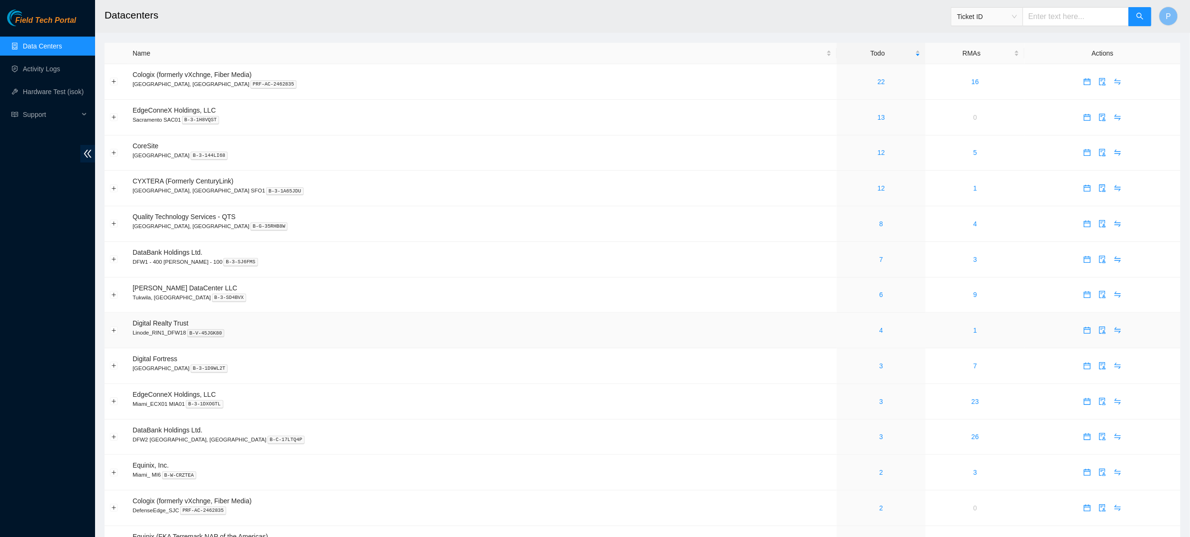
scroll to position [463, 0]
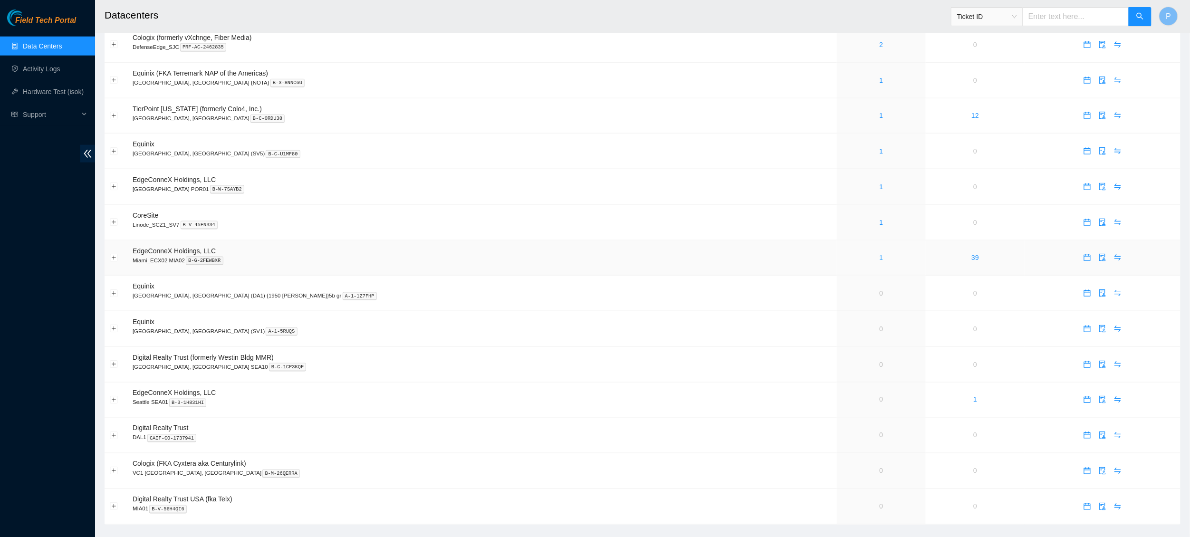
click at [880, 254] on link "1" at bounding box center [882, 258] width 4 height 8
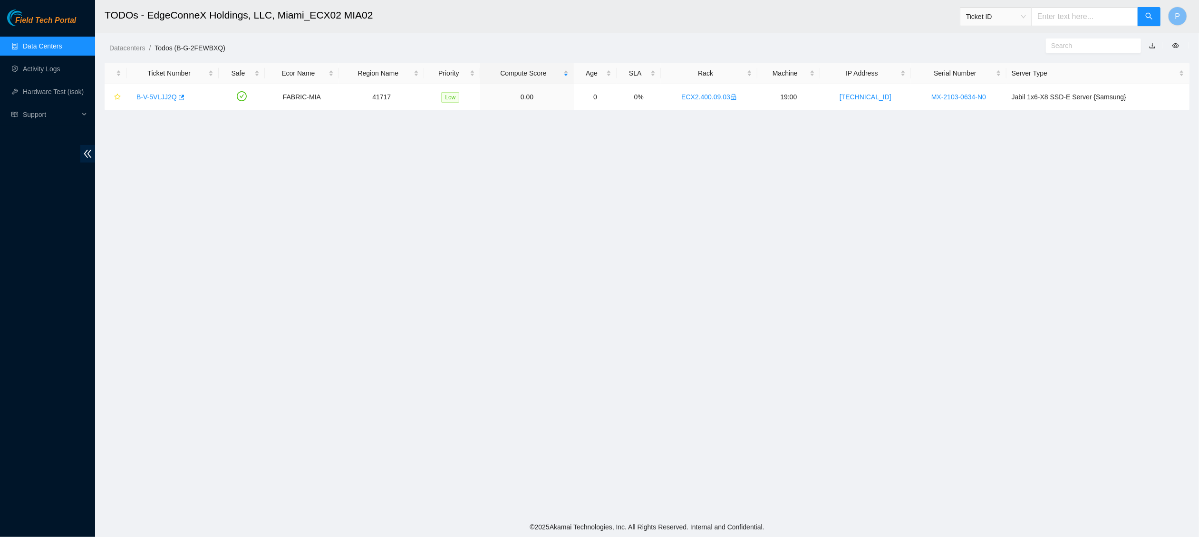
click at [1151, 45] on link "button" at bounding box center [1152, 46] width 7 height 8
click at [42, 46] on link "Data Centers" at bounding box center [42, 46] width 39 height 8
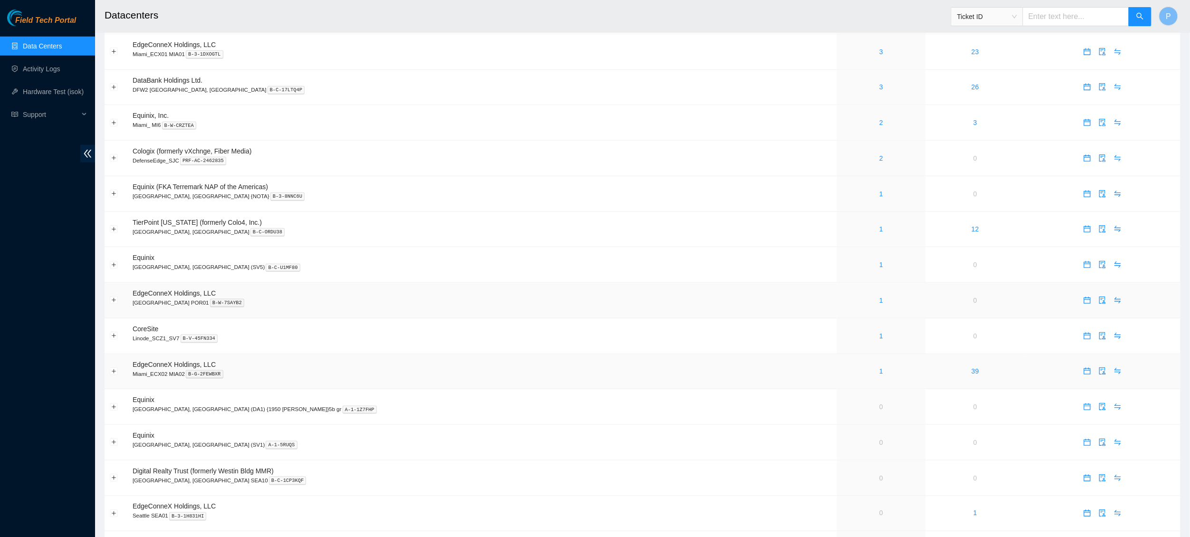
scroll to position [463, 0]
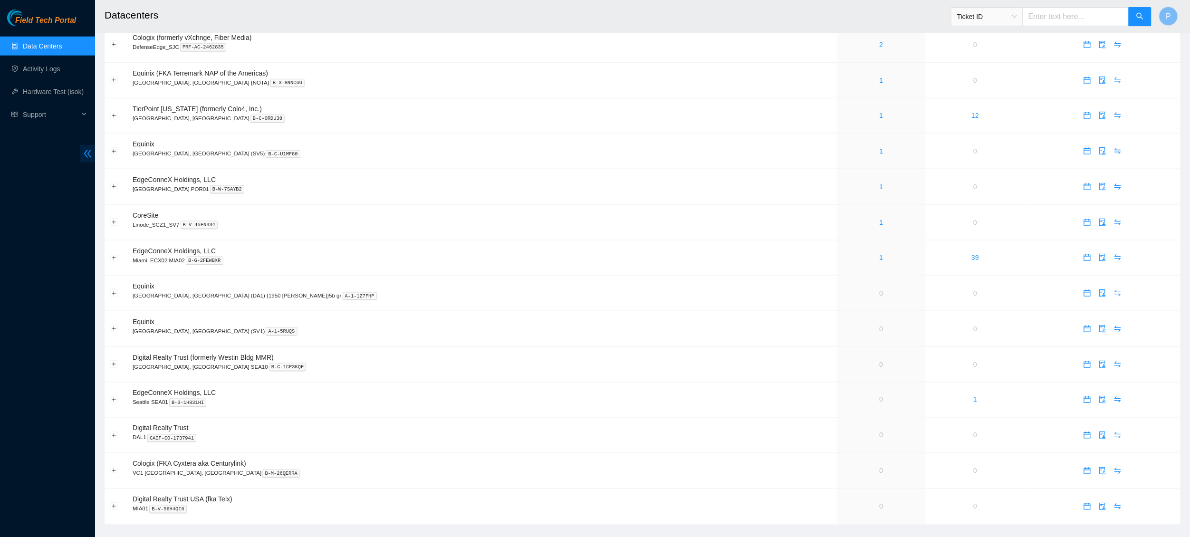
click at [86, 155] on icon "double-left" at bounding box center [88, 154] width 8 height 8
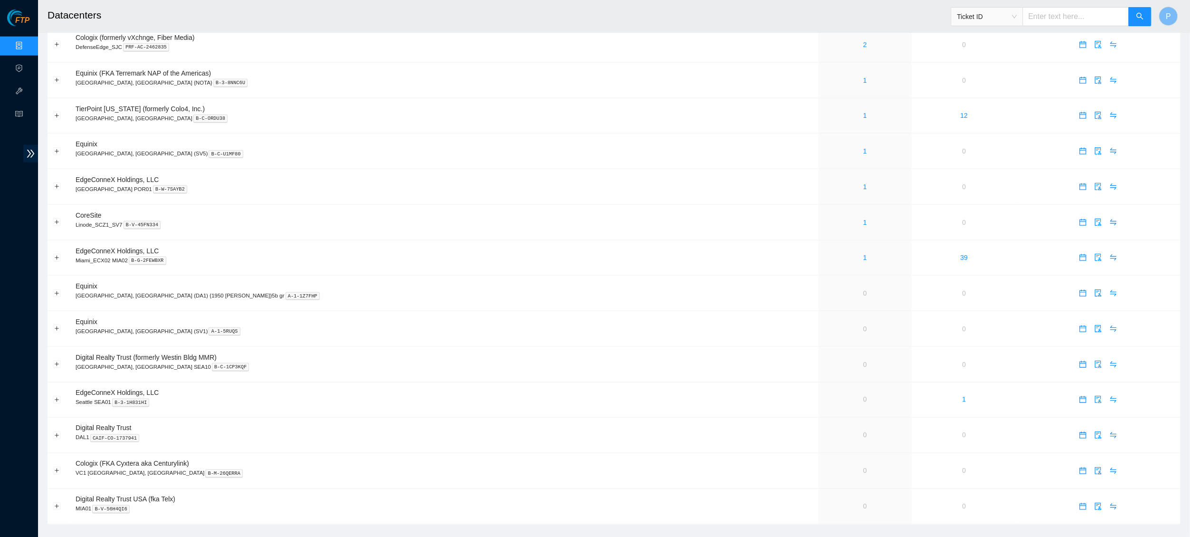
click at [984, 24] on span "Ticket ID" at bounding box center [987, 16] width 72 height 19
click at [992, 17] on span "Ticket ID" at bounding box center [987, 17] width 60 height 14
drag, startPoint x: 983, startPoint y: 96, endPoint x: 1011, endPoint y: 60, distance: 45.1
click at [984, 96] on div "Serial Number" at bounding box center [986, 96] width 60 height 10
click at [1045, 17] on input "text" at bounding box center [1076, 16] width 106 height 19
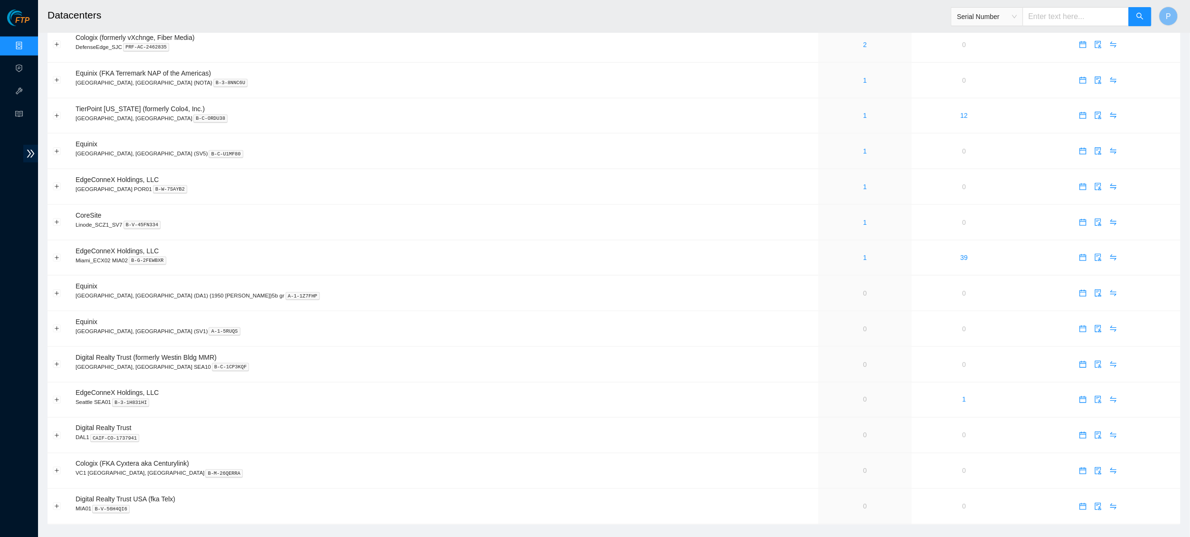
paste input "AKL354629"
type input "AKL354629"
click at [1131, 26] on div "Serial Number AKL354629" at bounding box center [1051, 16] width 201 height 30
click at [1133, 18] on button "button" at bounding box center [1140, 16] width 23 height 19
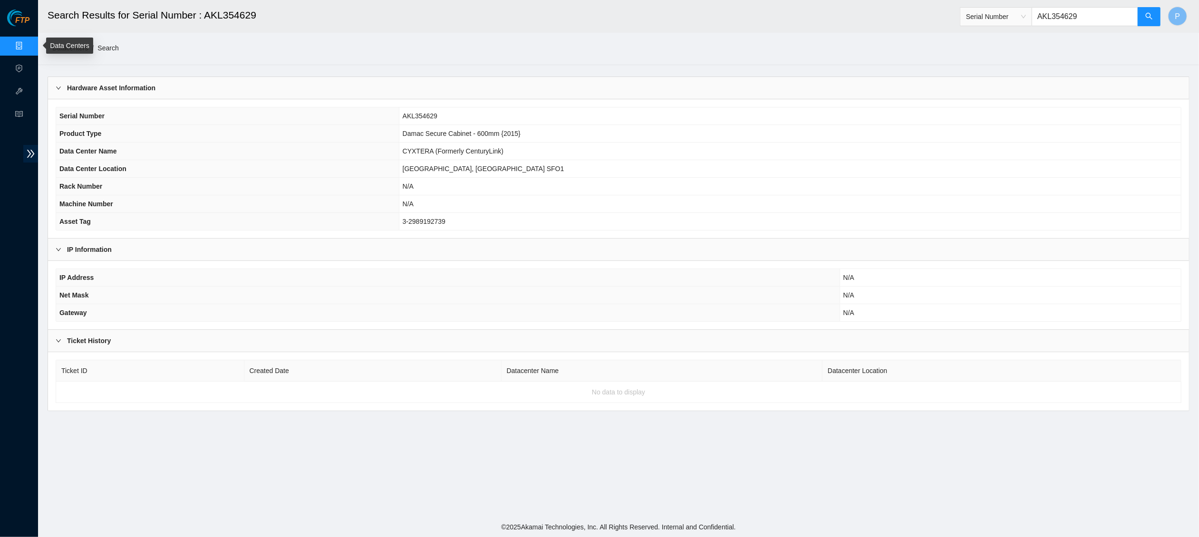
click at [28, 42] on link "Data Centers" at bounding box center [47, 46] width 39 height 8
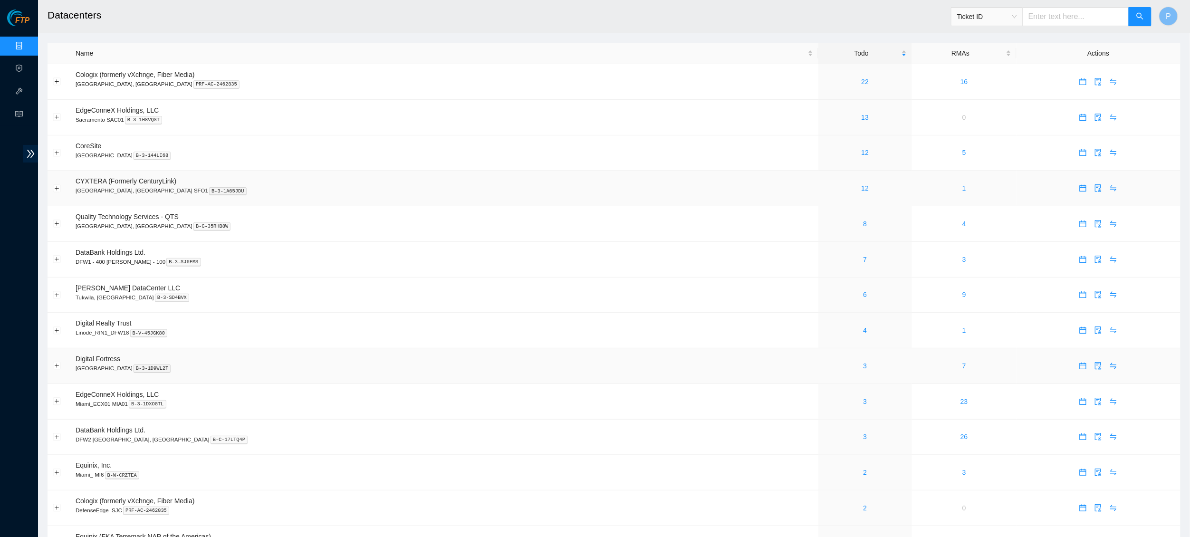
scroll to position [2, 0]
click at [14, 115] on div "Support" at bounding box center [19, 114] width 38 height 19
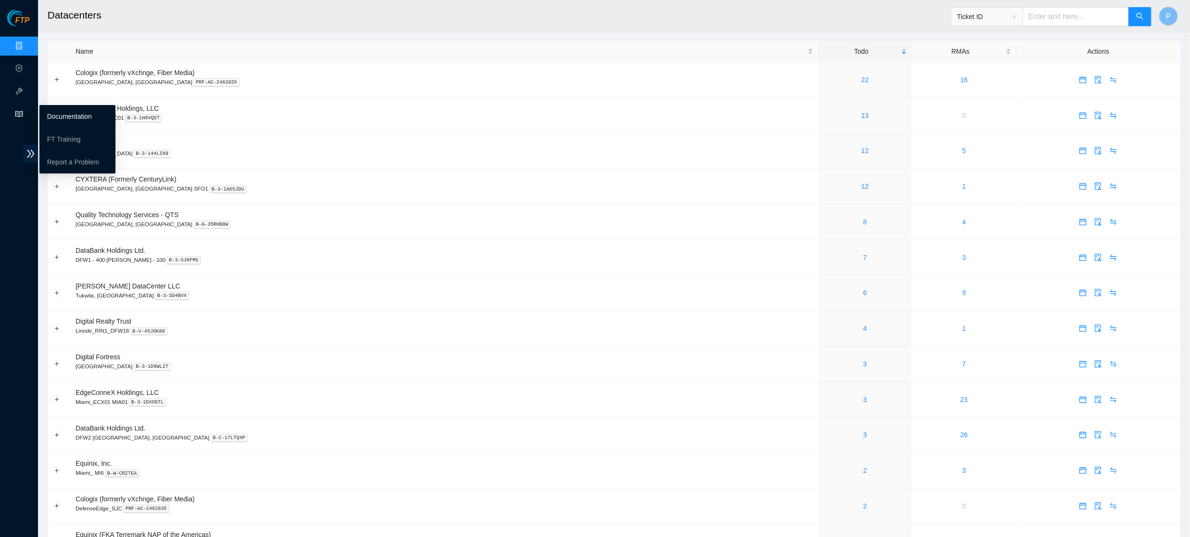
click at [72, 119] on link "Documentation" at bounding box center [69, 117] width 45 height 8
